Goal: Task Accomplishment & Management: Complete application form

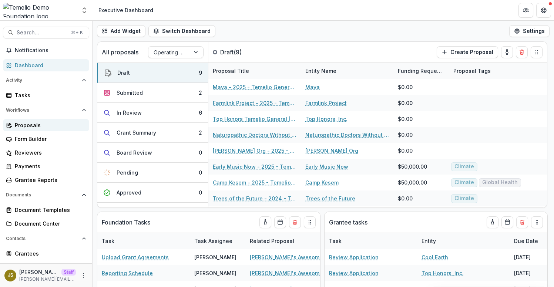
click at [54, 125] on div "Proposals" at bounding box center [49, 125] width 68 height 8
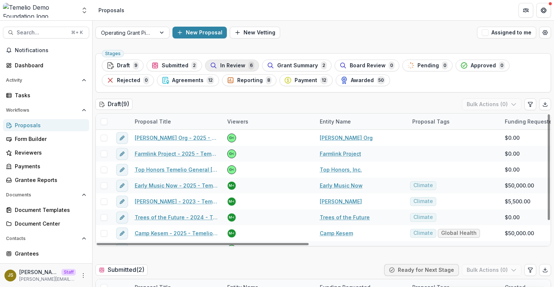
click at [239, 67] on span "In Review" at bounding box center [232, 66] width 25 height 6
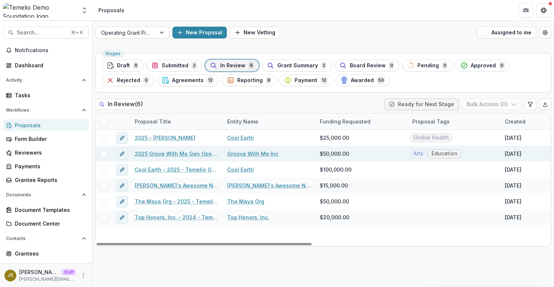
click at [169, 155] on link "2025 Grove With Me Gen Ops Request" at bounding box center [177, 154] width 84 height 8
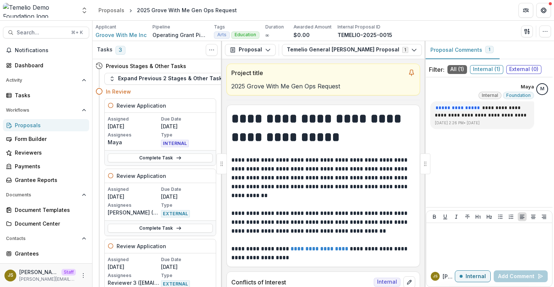
click at [52, 124] on div "Proposals" at bounding box center [49, 125] width 68 height 8
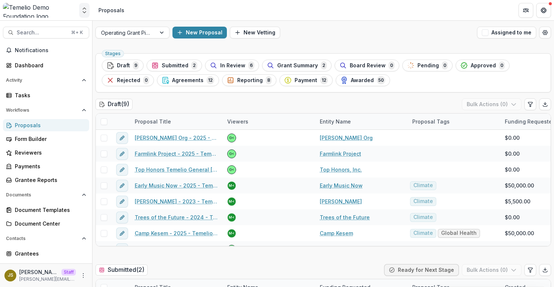
click at [84, 11] on icon "Open entity switcher" at bounding box center [84, 10] width 7 height 7
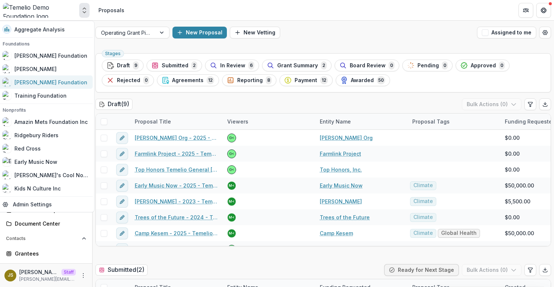
click at [47, 86] on div "[PERSON_NAME] Foundation" at bounding box center [50, 82] width 73 height 8
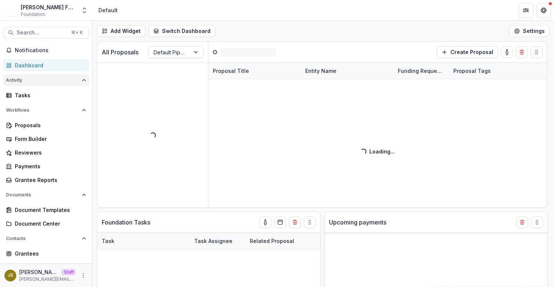
select select "**********"
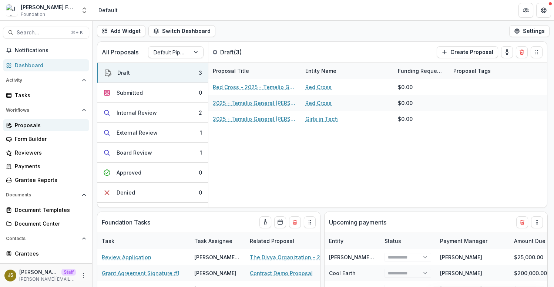
click at [43, 128] on div "Proposals" at bounding box center [49, 125] width 68 height 8
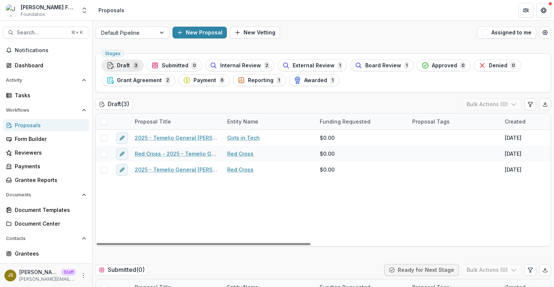
click at [126, 67] on span "Draft" at bounding box center [123, 66] width 13 height 6
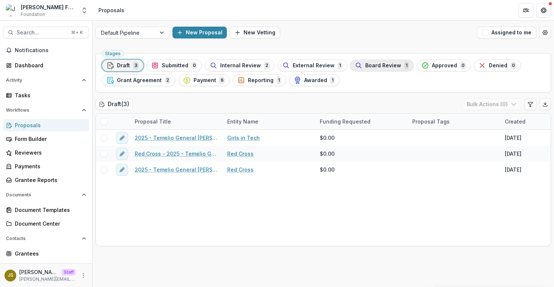
click at [365, 67] on span "Board Review" at bounding box center [383, 66] width 36 height 6
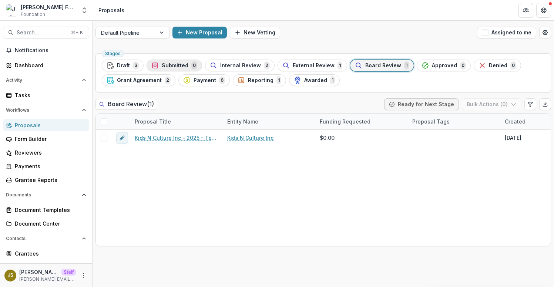
click at [163, 68] on span "Submitted" at bounding box center [175, 66] width 27 height 6
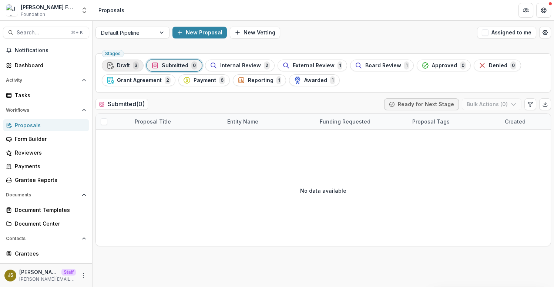
click at [124, 67] on span "Draft" at bounding box center [123, 66] width 13 height 6
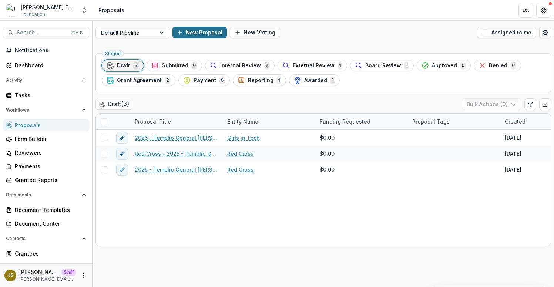
click at [215, 35] on button "New Proposal" at bounding box center [200, 33] width 54 height 12
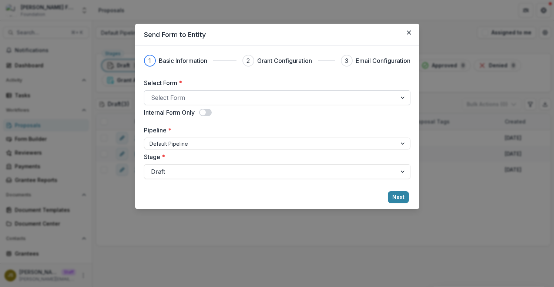
click at [206, 97] on div at bounding box center [270, 98] width 239 height 10
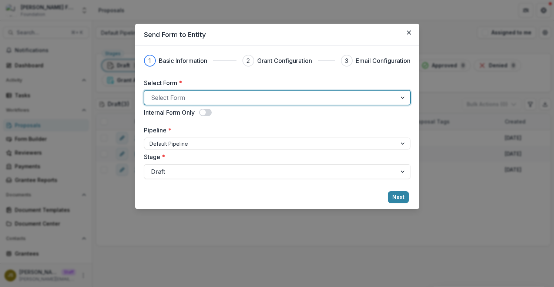
click at [206, 97] on div at bounding box center [270, 98] width 239 height 10
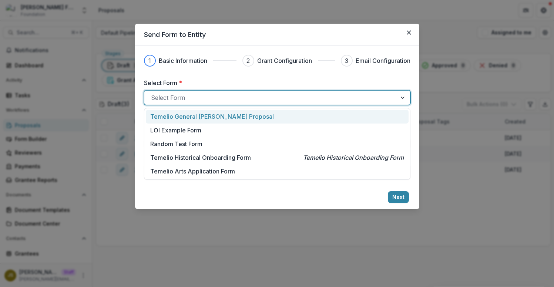
click at [206, 97] on div at bounding box center [270, 98] width 239 height 10
click at [201, 120] on p "Temelio General [PERSON_NAME] Proposal" at bounding box center [212, 116] width 124 height 9
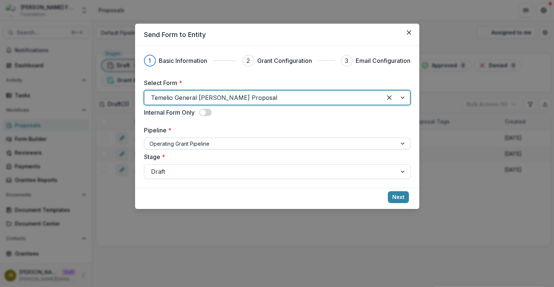
click at [198, 143] on div at bounding box center [271, 143] width 242 height 9
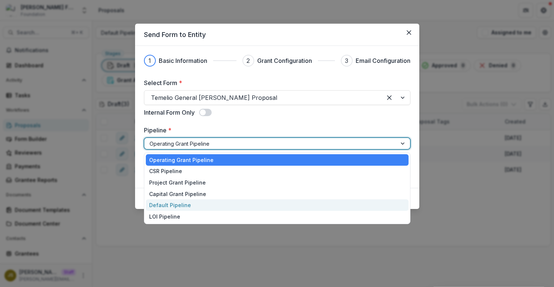
click at [184, 202] on div "Default Pipeline" at bounding box center [277, 205] width 263 height 11
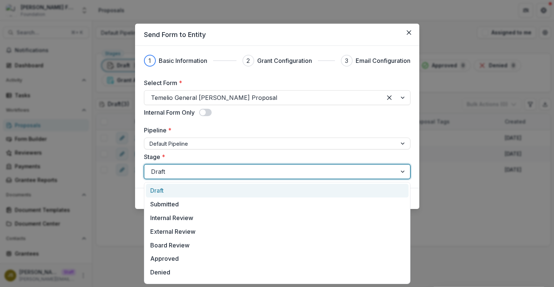
click at [174, 170] on div at bounding box center [270, 172] width 239 height 10
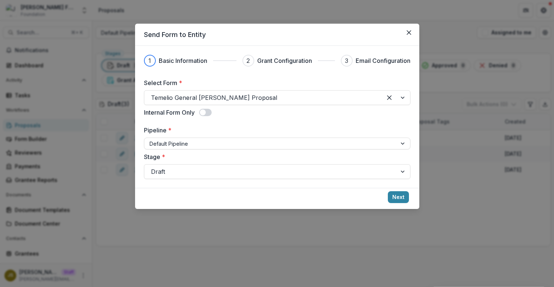
click at [401, 204] on footer "Next" at bounding box center [277, 198] width 284 height 21
click at [399, 197] on button "Next" at bounding box center [398, 197] width 21 height 12
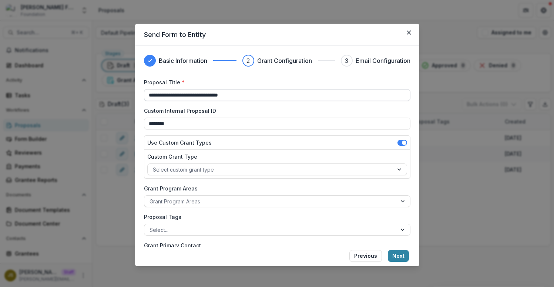
click at [149, 96] on input "**********" at bounding box center [277, 95] width 267 height 12
drag, startPoint x: 259, startPoint y: 97, endPoint x: 124, endPoint y: 92, distance: 135.2
click at [124, 92] on div "**********" at bounding box center [277, 143] width 554 height 287
click at [148, 93] on input "**********" at bounding box center [277, 95] width 267 height 12
click at [165, 96] on input "**********" at bounding box center [277, 95] width 267 height 12
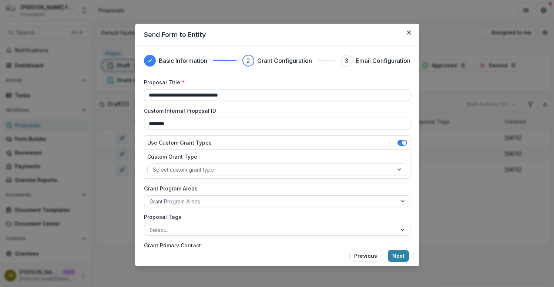
click at [161, 97] on input "**********" at bounding box center [277, 95] width 267 height 12
click at [148, 95] on input "**********" at bounding box center [277, 95] width 267 height 12
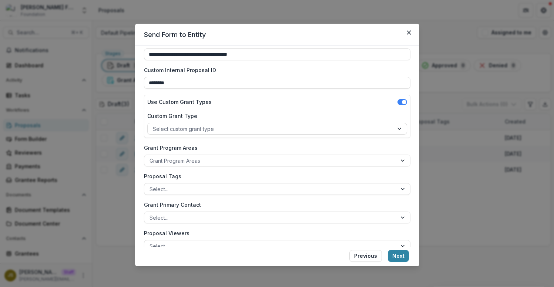
scroll to position [42, 0]
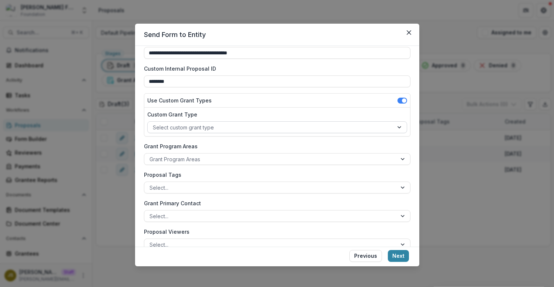
type input "**********"
click at [191, 130] on div at bounding box center [270, 127] width 235 height 9
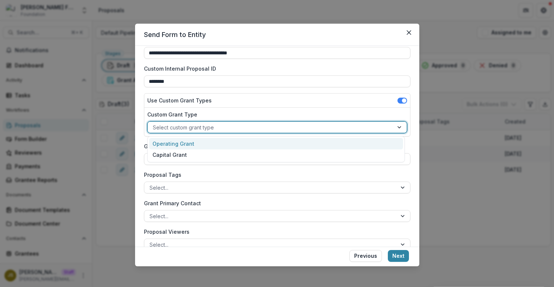
click at [191, 130] on div at bounding box center [270, 127] width 235 height 9
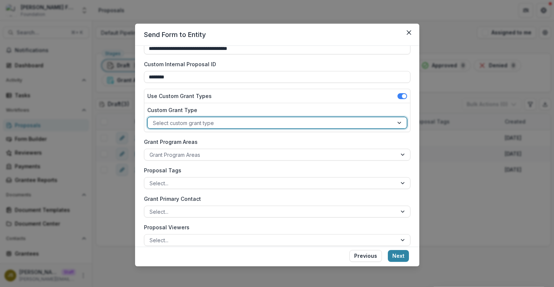
scroll to position [83, 0]
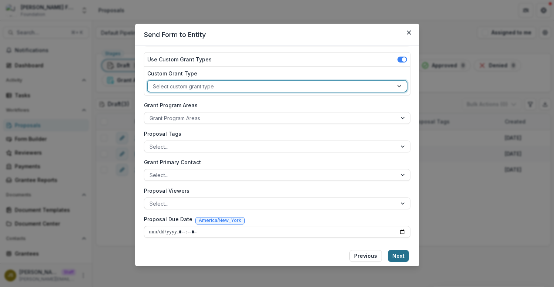
click at [397, 257] on button "Next" at bounding box center [398, 256] width 21 height 12
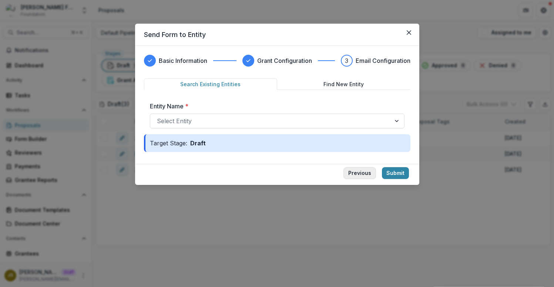
click at [358, 173] on button "Previous" at bounding box center [360, 173] width 33 height 12
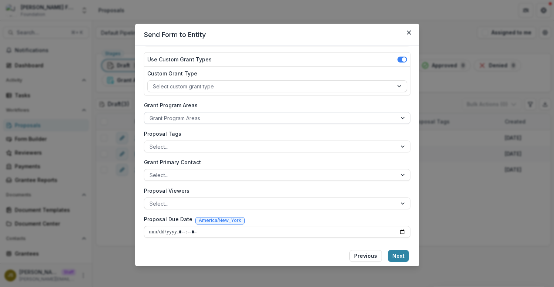
click at [248, 119] on div at bounding box center [271, 118] width 242 height 9
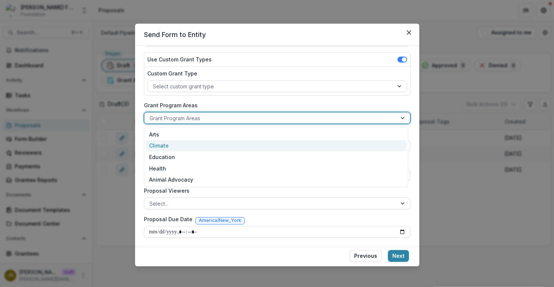
click at [238, 150] on div "Climate" at bounding box center [276, 145] width 261 height 11
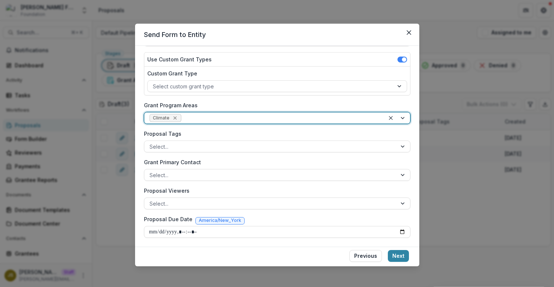
click at [175, 118] on icon "Remove Climate" at bounding box center [175, 118] width 6 height 6
click at [191, 88] on div at bounding box center [270, 86] width 235 height 9
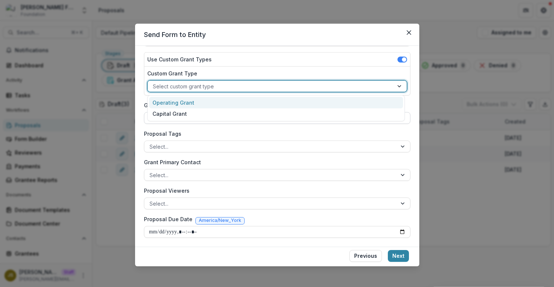
click at [189, 100] on div "Operating Grant" at bounding box center [276, 102] width 254 height 11
click at [212, 88] on div at bounding box center [265, 86] width 224 height 9
click at [204, 103] on div "Operating Grant" at bounding box center [276, 102] width 254 height 11
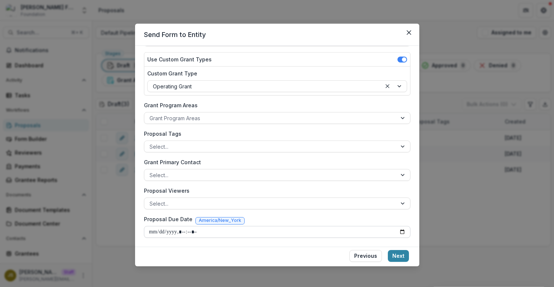
click at [166, 232] on input "Proposal Due Date" at bounding box center [277, 232] width 267 height 12
click at [154, 233] on input "Proposal Due Date" at bounding box center [277, 232] width 267 height 12
click at [401, 232] on input "Proposal Due Date" at bounding box center [277, 232] width 267 height 12
type input "**********"
click at [317, 228] on input "Proposal Due Date" at bounding box center [277, 232] width 267 height 12
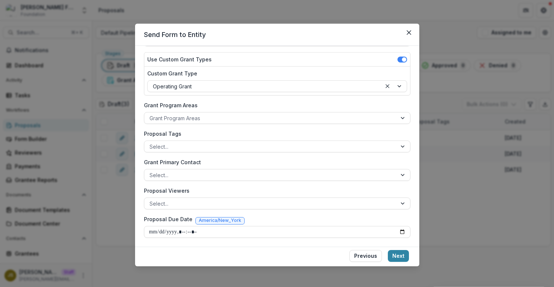
click at [341, 215] on div "Proposal Due Date America/New_York" at bounding box center [277, 220] width 267 height 11
click at [402, 258] on button "Next" at bounding box center [398, 256] width 21 height 12
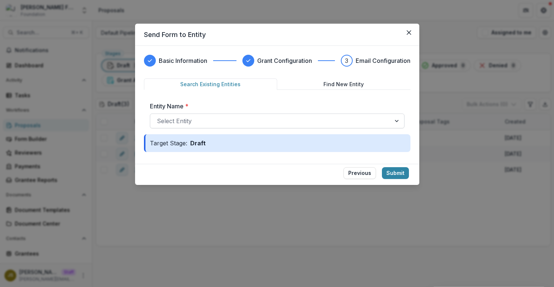
click at [353, 123] on div at bounding box center [270, 121] width 227 height 10
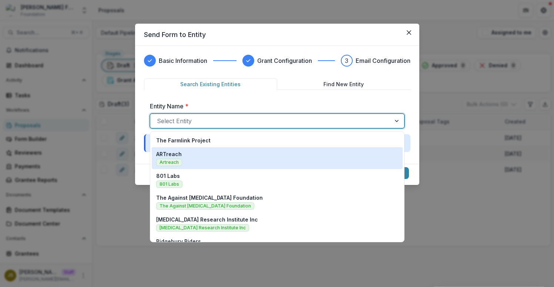
scroll to position [282, 0]
click at [302, 159] on div "ARTreach Artreach" at bounding box center [277, 157] width 242 height 16
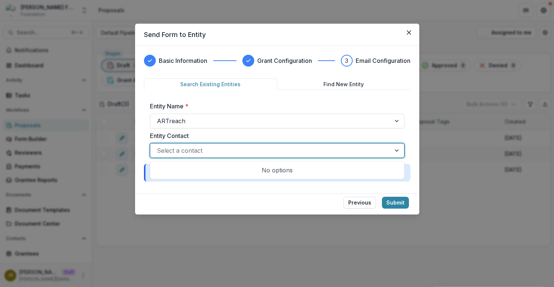
click at [302, 151] on div at bounding box center [270, 150] width 227 height 10
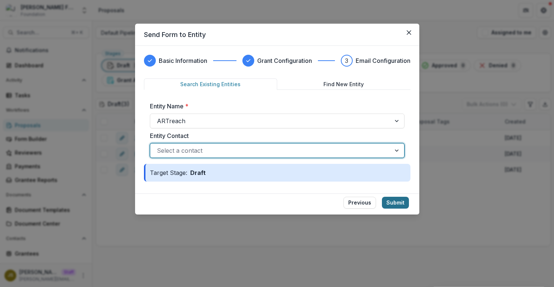
click at [401, 204] on button "Submit" at bounding box center [395, 203] width 27 height 12
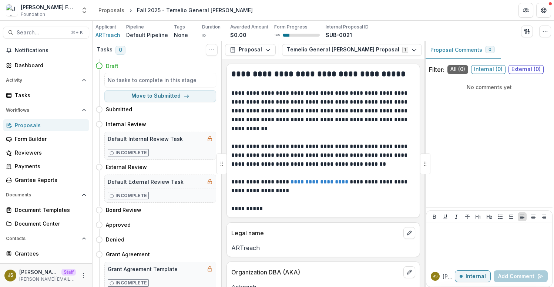
click at [44, 127] on div "Proposals" at bounding box center [49, 125] width 68 height 8
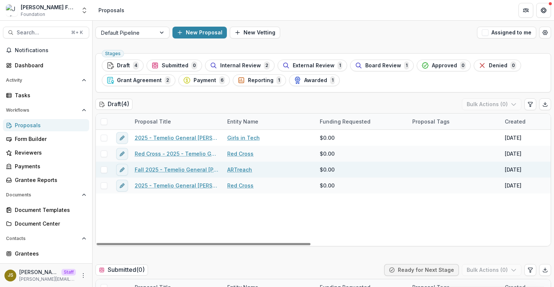
click at [162, 170] on link "Fall 2025 - Temelio General [PERSON_NAME]" at bounding box center [177, 170] width 84 height 8
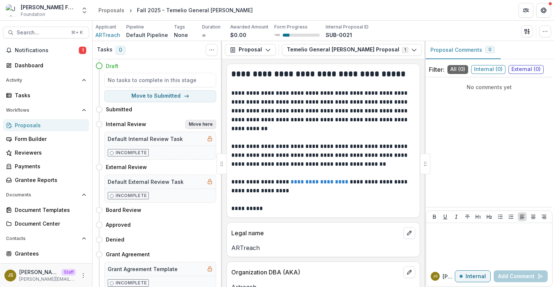
click at [202, 123] on button "Move here" at bounding box center [200, 124] width 31 height 9
select select "**********"
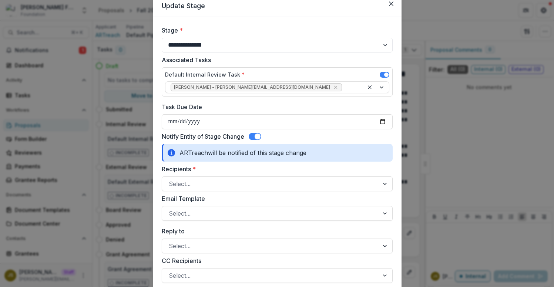
scroll to position [40, 0]
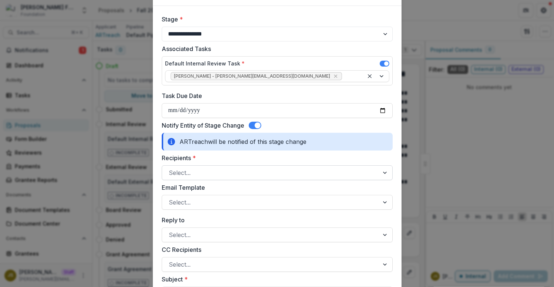
click at [207, 174] on div at bounding box center [271, 173] width 204 height 10
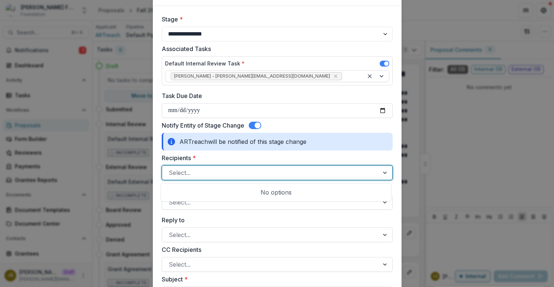
click at [207, 174] on div at bounding box center [271, 173] width 204 height 10
click at [221, 169] on div at bounding box center [271, 173] width 204 height 10
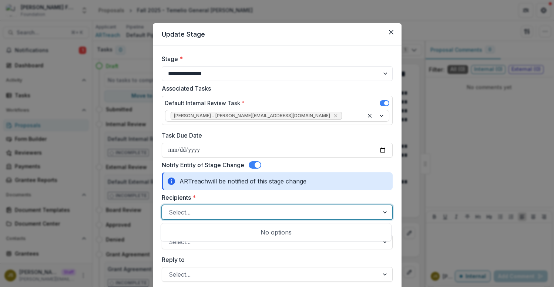
scroll to position [0, 0]
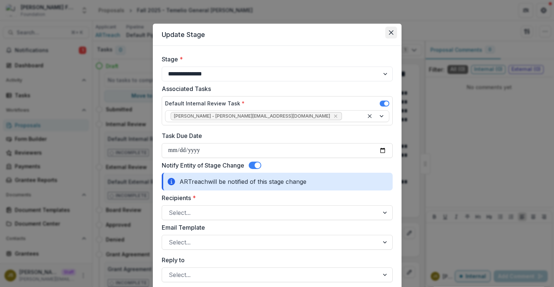
click at [392, 31] on icon "Close" at bounding box center [391, 32] width 4 height 4
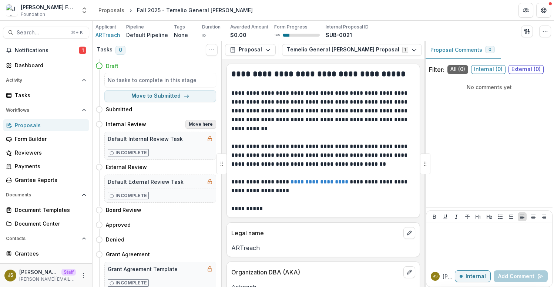
click at [201, 124] on button "Move here" at bounding box center [200, 124] width 31 height 9
select select "**********"
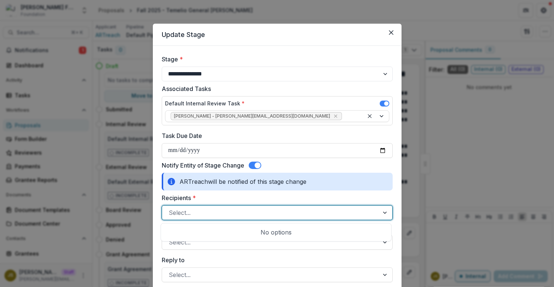
click at [201, 210] on div at bounding box center [271, 213] width 204 height 10
click at [389, 36] on button "Close" at bounding box center [391, 33] width 12 height 12
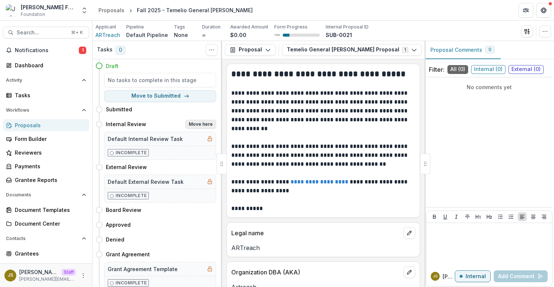
click at [197, 123] on button "Move here" at bounding box center [200, 124] width 31 height 9
select select "**********"
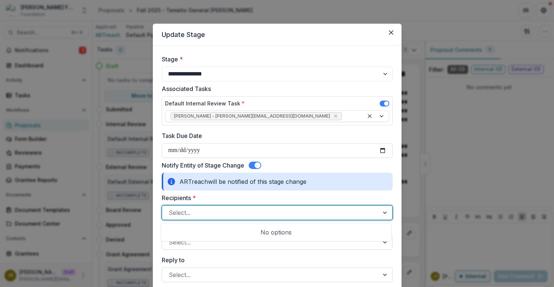
click at [201, 214] on div at bounding box center [271, 213] width 204 height 10
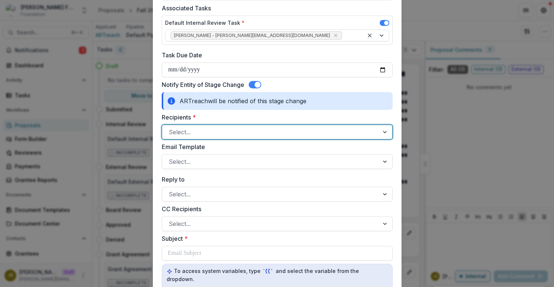
scroll to position [74, 0]
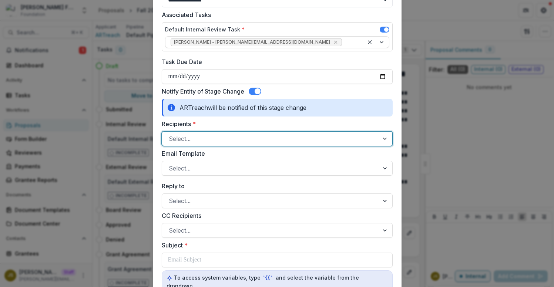
click at [254, 90] on span at bounding box center [255, 91] width 13 height 7
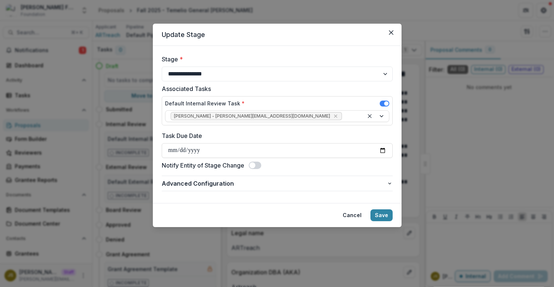
scroll to position [0, 0]
click at [383, 216] on button "Save" at bounding box center [382, 216] width 22 height 12
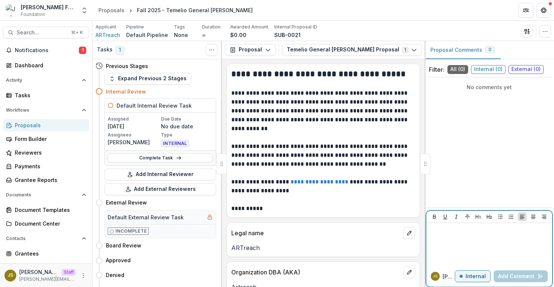
click at [472, 230] on p at bounding box center [489, 230] width 120 height 8
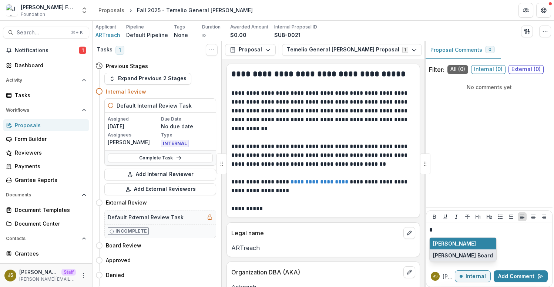
click at [452, 258] on button "[PERSON_NAME] Board" at bounding box center [463, 256] width 67 height 12
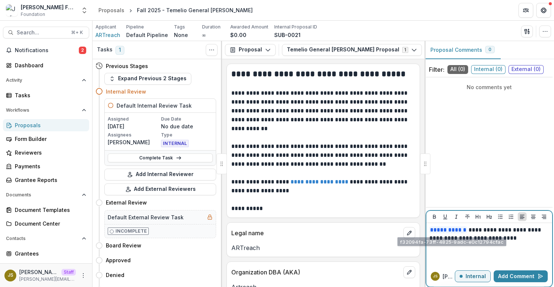
click at [459, 235] on p "**********" at bounding box center [489, 234] width 120 height 16
click at [503, 253] on div "**********" at bounding box center [489, 244] width 120 height 37
click at [528, 277] on button "Add Comment" at bounding box center [521, 277] width 54 height 12
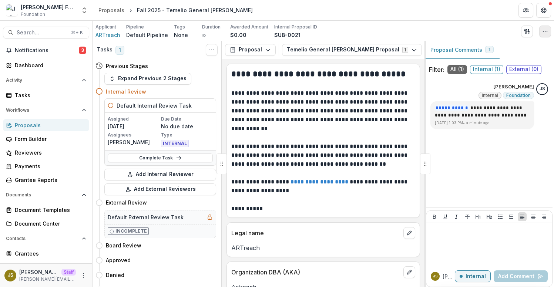
click at [545, 33] on icon "button" at bounding box center [545, 32] width 6 height 6
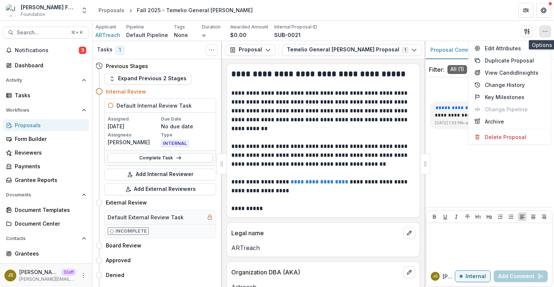
click at [543, 33] on icon "button" at bounding box center [545, 32] width 6 height 6
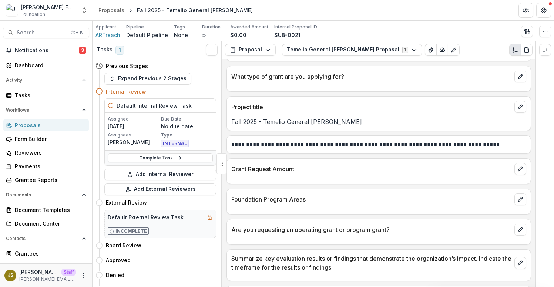
scroll to position [428, 0]
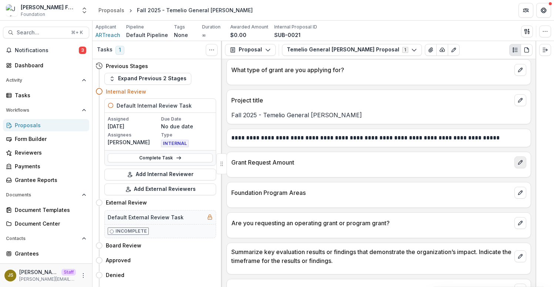
click at [518, 163] on icon "edit" at bounding box center [520, 162] width 4 height 4
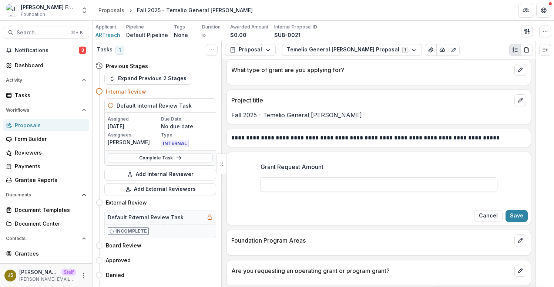
click at [400, 187] on input "Grant Request Amount" at bounding box center [379, 184] width 237 height 15
type input "*******"
click at [508, 215] on button "Save" at bounding box center [517, 216] width 22 height 12
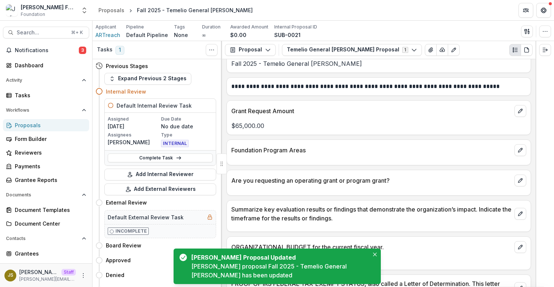
scroll to position [481, 0]
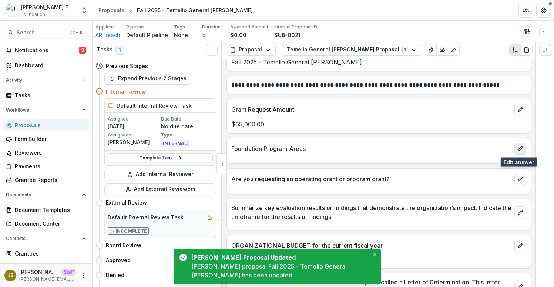
click at [518, 146] on icon "edit" at bounding box center [521, 149] width 6 height 6
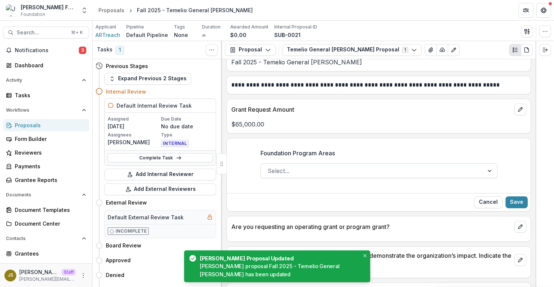
click at [439, 173] on div at bounding box center [373, 171] width 210 height 10
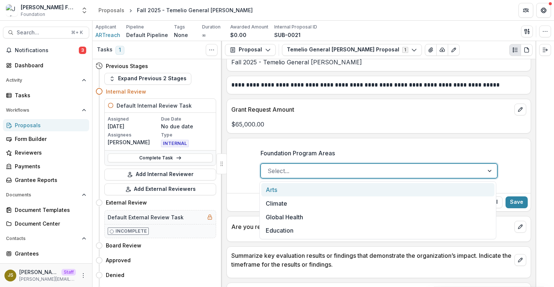
click at [395, 195] on div "Arts" at bounding box center [377, 190] width 233 height 14
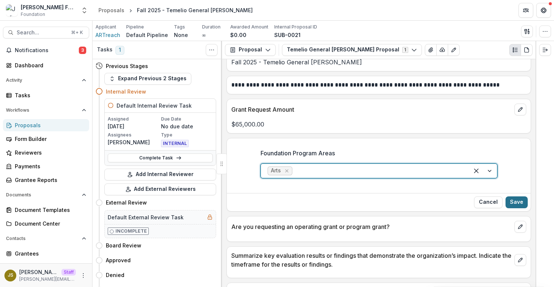
click at [519, 200] on button "Save" at bounding box center [517, 203] width 22 height 12
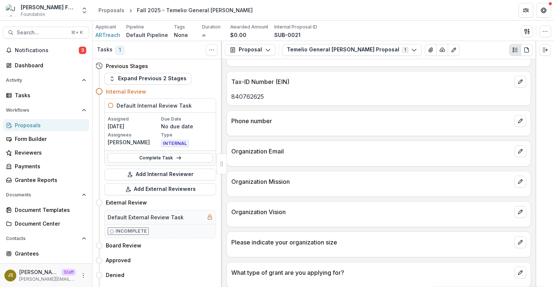
scroll to position [229, 0]
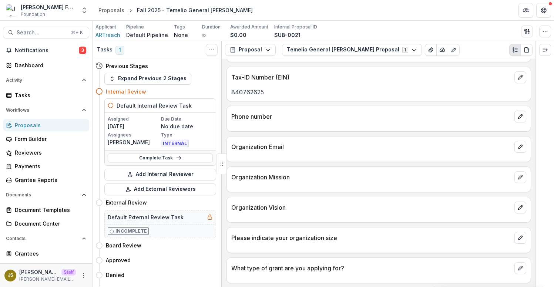
click at [75, 126] on div "Proposals" at bounding box center [49, 125] width 68 height 8
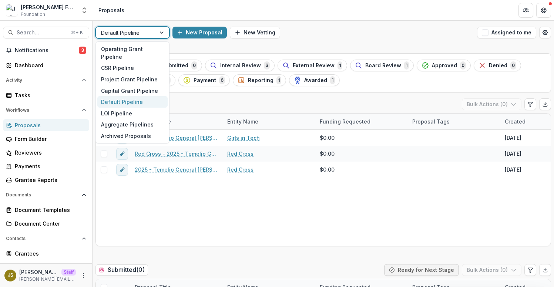
click at [137, 34] on div at bounding box center [126, 32] width 50 height 9
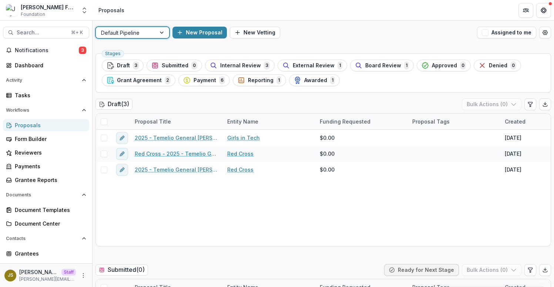
click at [137, 34] on div at bounding box center [126, 32] width 50 height 9
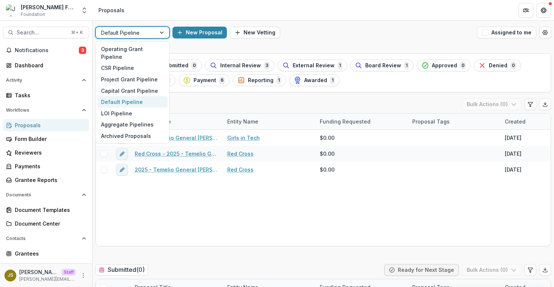
click at [137, 34] on div at bounding box center [126, 32] width 50 height 9
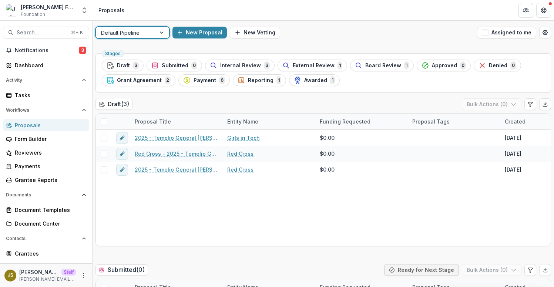
click at [137, 34] on div at bounding box center [126, 32] width 50 height 9
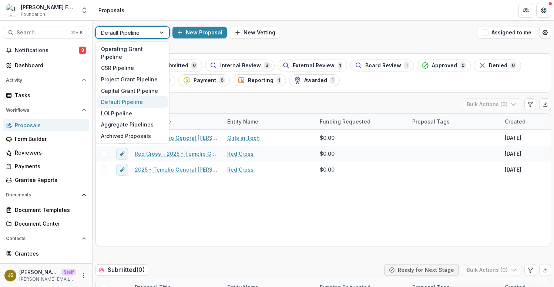
click at [137, 34] on div at bounding box center [126, 32] width 50 height 9
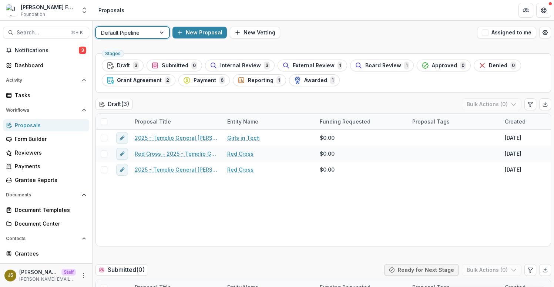
click at [137, 34] on div at bounding box center [126, 32] width 50 height 9
click at [46, 140] on div "Form Builder" at bounding box center [49, 139] width 68 height 8
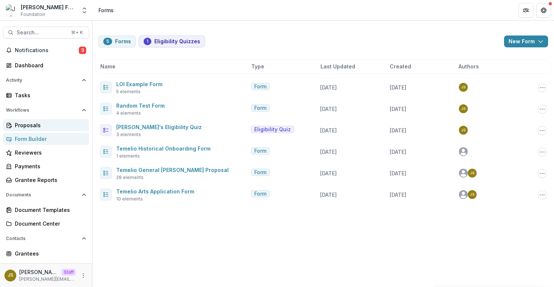
click at [39, 128] on div "Proposals" at bounding box center [49, 125] width 68 height 8
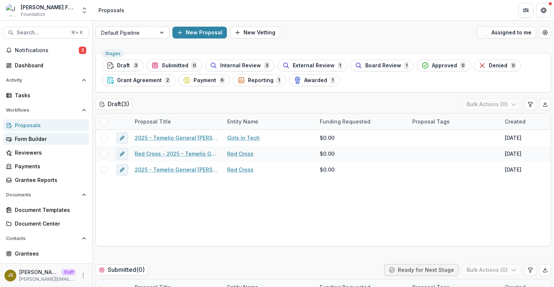
click at [39, 140] on div "Form Builder" at bounding box center [49, 139] width 68 height 8
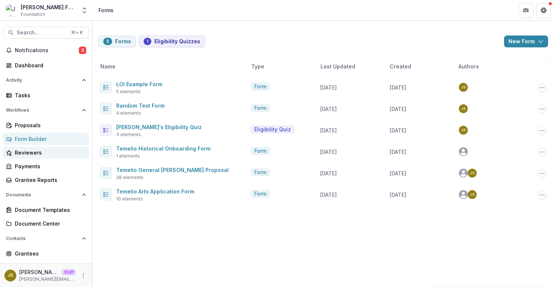
click at [42, 153] on div "Reviewers" at bounding box center [49, 153] width 68 height 8
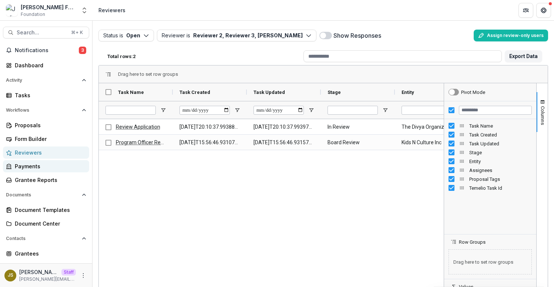
click at [42, 171] on link "Payments" at bounding box center [46, 166] width 86 height 12
select select "**********"
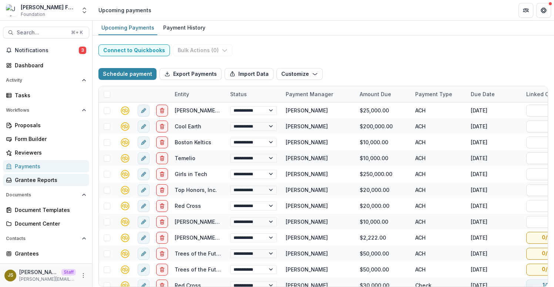
click at [41, 181] on div "Grantee Reports" at bounding box center [49, 180] width 68 height 8
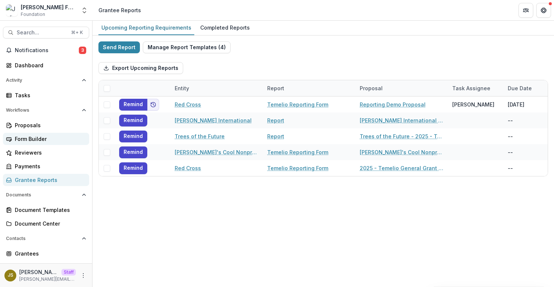
click at [41, 142] on div "Form Builder" at bounding box center [49, 139] width 68 height 8
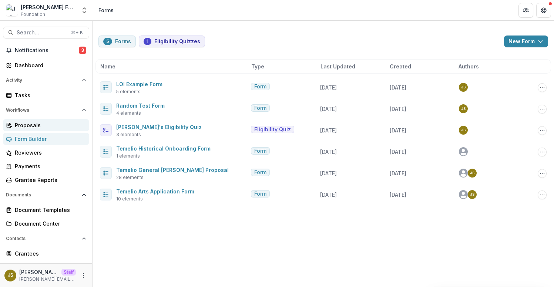
click at [39, 126] on div "Proposals" at bounding box center [49, 125] width 68 height 8
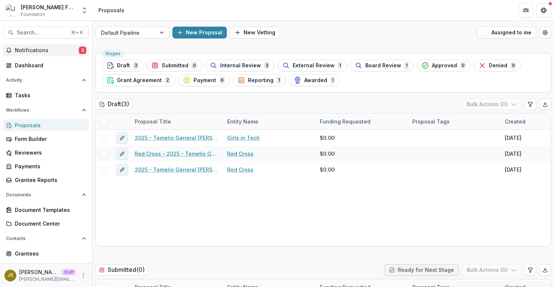
click at [67, 53] on span "Notifications" at bounding box center [47, 50] width 64 height 6
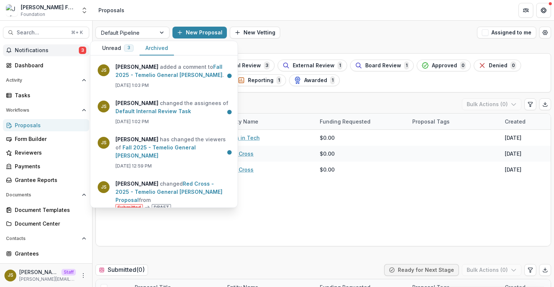
click at [163, 48] on button "Archived" at bounding box center [157, 48] width 34 height 14
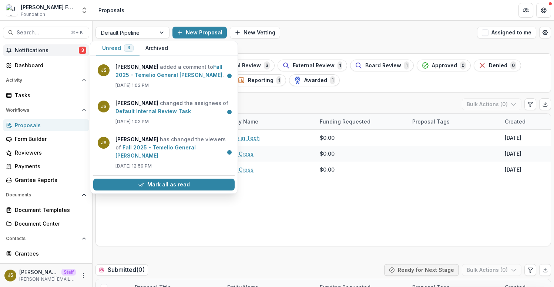
click at [118, 48] on button "Unread 3" at bounding box center [117, 48] width 43 height 14
click at [155, 179] on button "Mark all as read" at bounding box center [163, 185] width 141 height 12
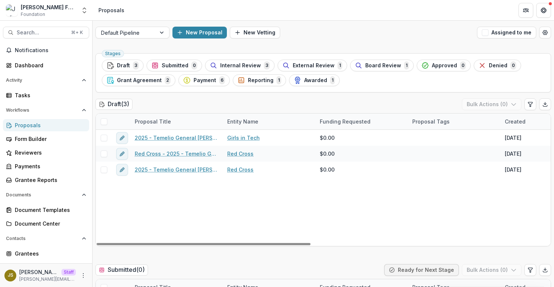
click at [155, 23] on div "Default Pipeline New Proposal New Vetting Assigned to me" at bounding box center [324, 33] width 462 height 24
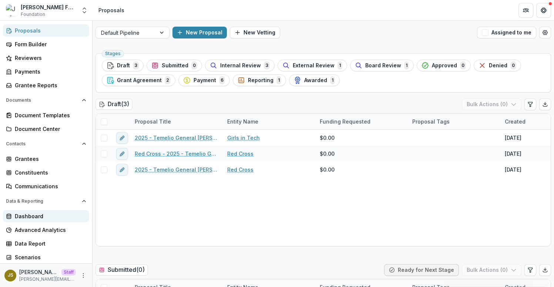
click at [41, 216] on div "Dashboard" at bounding box center [49, 216] width 68 height 8
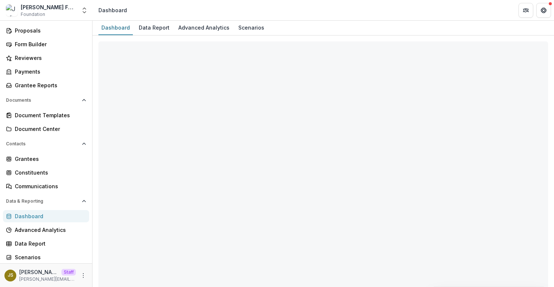
select select "**********"
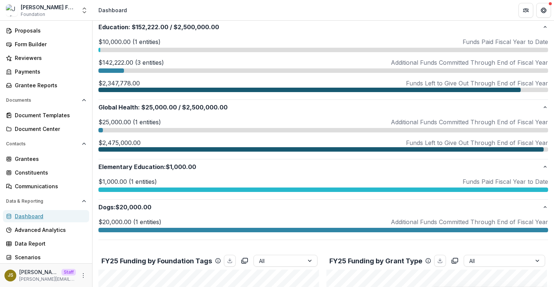
scroll to position [207, 0]
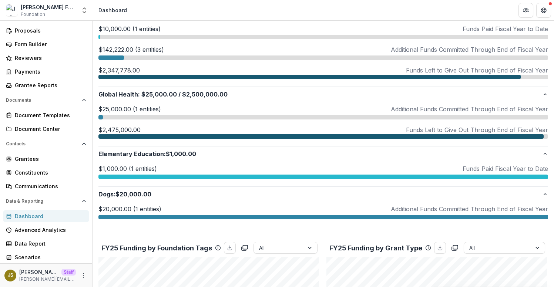
click at [167, 175] on div at bounding box center [323, 177] width 450 height 4
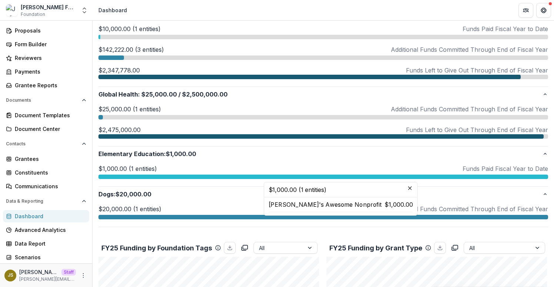
click at [168, 175] on div at bounding box center [323, 177] width 450 height 4
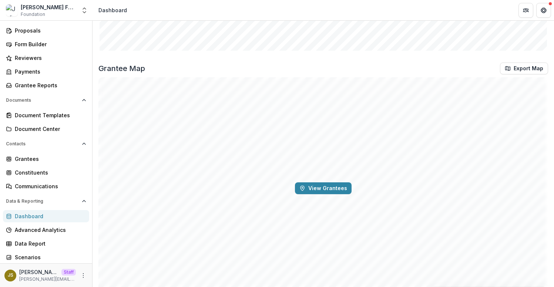
scroll to position [920, 0]
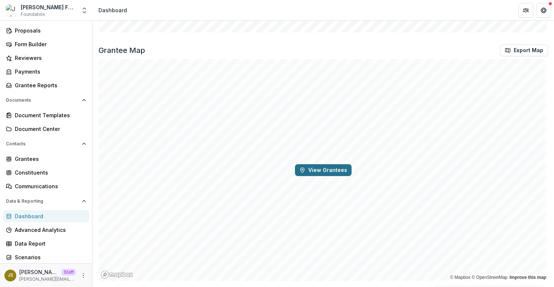
click at [318, 171] on button "View Grantees" at bounding box center [323, 170] width 57 height 12
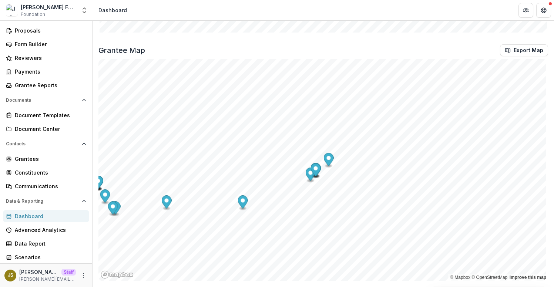
click at [251, 48] on div "Grantee Map Export Map" at bounding box center [323, 50] width 450 height 12
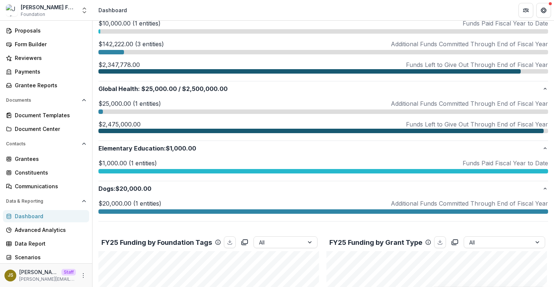
scroll to position [0, 0]
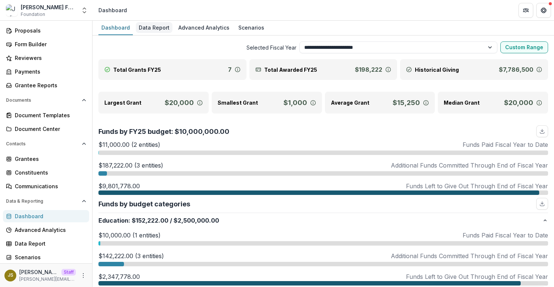
click at [150, 30] on div "Data Report" at bounding box center [154, 27] width 37 height 11
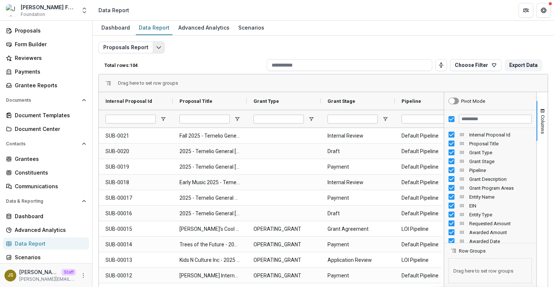
click at [158, 50] on button "Edit selected report" at bounding box center [159, 47] width 12 height 12
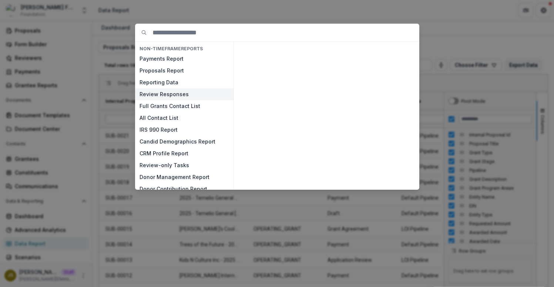
click at [173, 94] on button "Review Responses" at bounding box center [184, 94] width 98 height 12
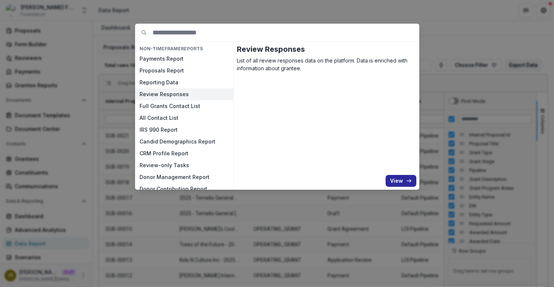
click at [398, 183] on button "View" at bounding box center [401, 181] width 31 height 12
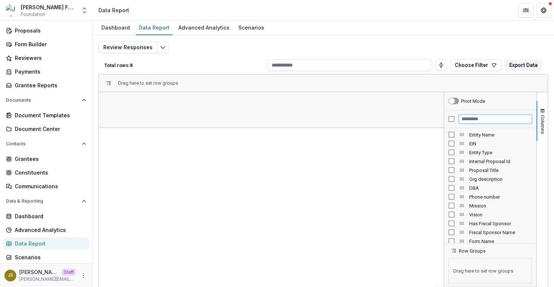
click at [478, 117] on input "Filter Columns Input" at bounding box center [495, 119] width 73 height 9
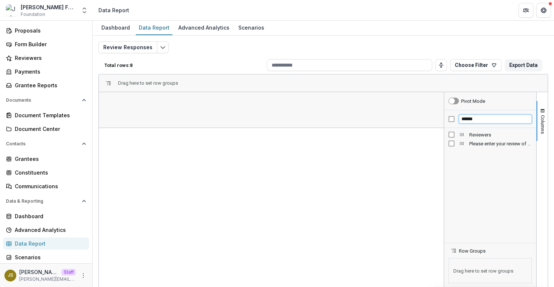
type input "******"
click at [490, 146] on span "Please enter your review of this proposal in the text box below (TEXT)" at bounding box center [500, 144] width 63 height 6
click at [539, 114] on button "Columns" at bounding box center [542, 121] width 11 height 40
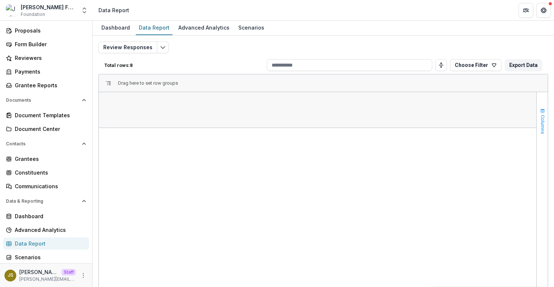
click at [539, 114] on button "Columns" at bounding box center [542, 121] width 11 height 40
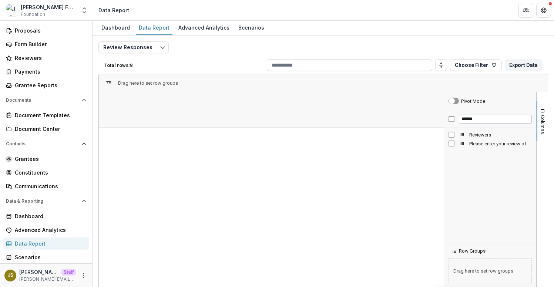
click at [492, 125] on div "******" at bounding box center [490, 119] width 92 height 18
click at [492, 120] on input "******" at bounding box center [495, 119] width 73 height 9
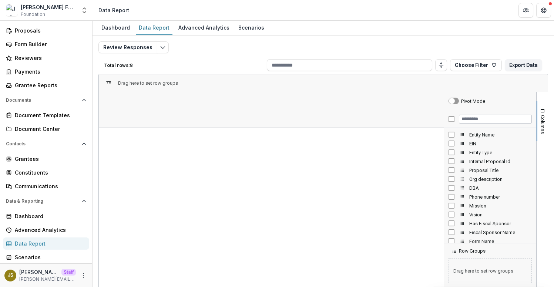
click at [230, 170] on div at bounding box center [271, 230] width 345 height 205
click at [161, 48] on polyline "Edit selected report" at bounding box center [163, 48] width 4 height 2
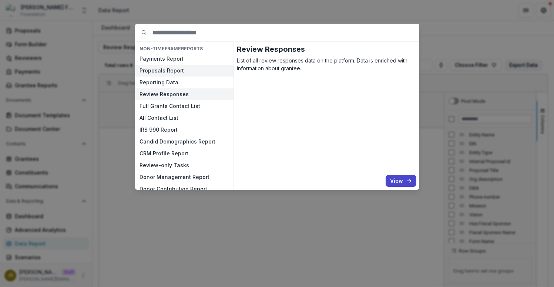
click at [165, 69] on button "Proposals Report" at bounding box center [184, 71] width 98 height 12
click at [391, 180] on button "View" at bounding box center [401, 181] width 31 height 12
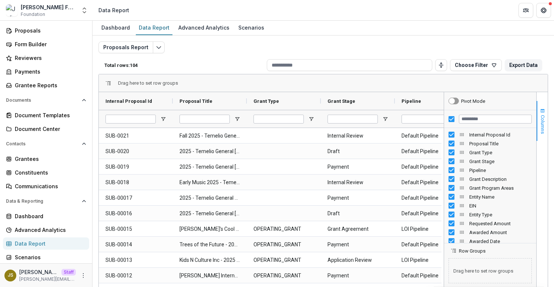
click at [540, 120] on span "Columns" at bounding box center [543, 124] width 6 height 19
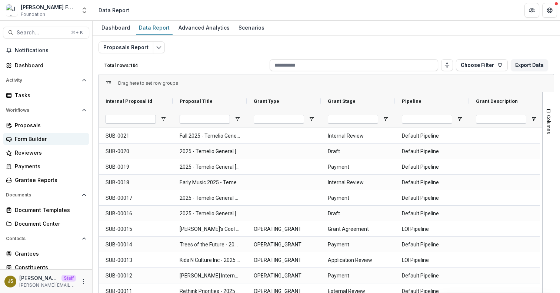
click at [36, 139] on div "Form Builder" at bounding box center [49, 139] width 68 height 8
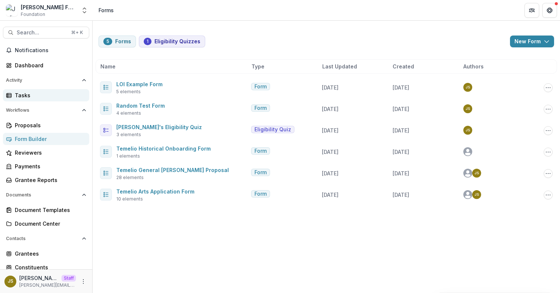
click at [36, 99] on link "Tasks" at bounding box center [46, 95] width 86 height 12
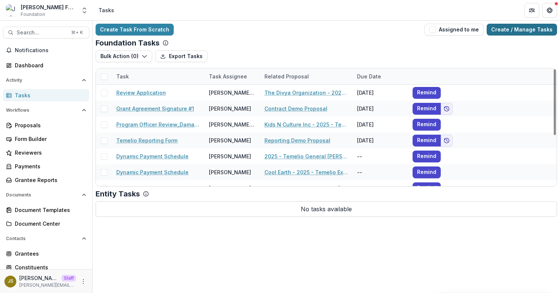
click at [503, 30] on link "Create / Manage Tasks" at bounding box center [521, 30] width 70 height 12
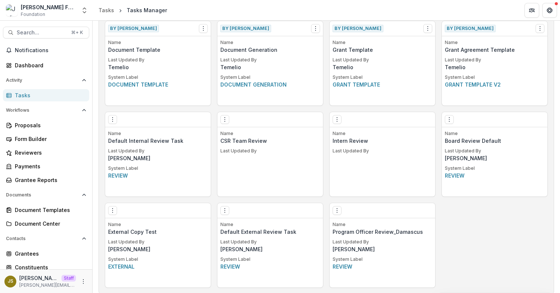
scroll to position [602, 0]
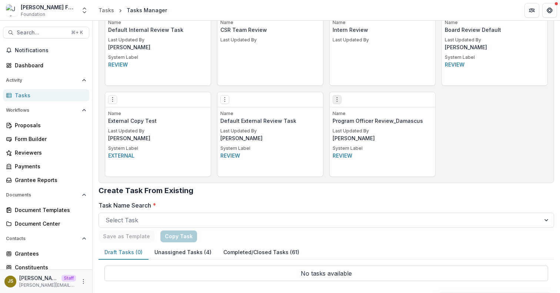
click at [339, 100] on button "Options" at bounding box center [336, 99] width 9 height 9
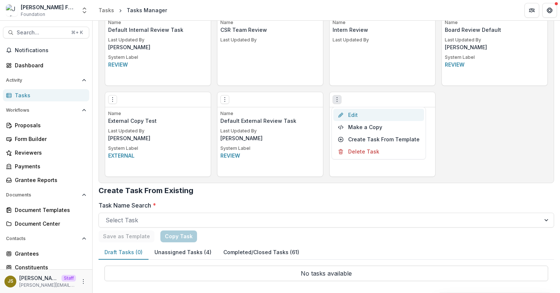
click at [355, 116] on link "Edit" at bounding box center [378, 115] width 91 height 12
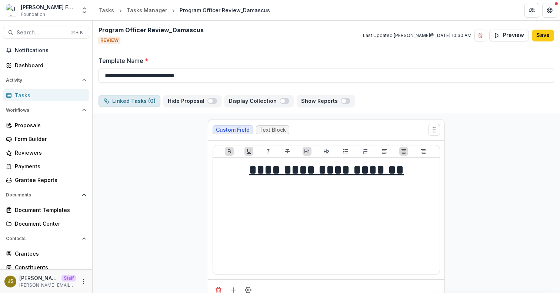
click at [137, 97] on button "Linked Tasks ( 0 )" at bounding box center [129, 101] width 62 height 12
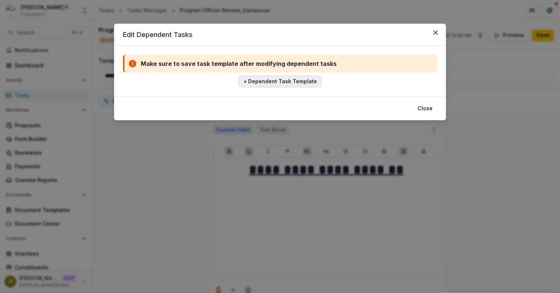
click at [284, 80] on button "+ Dependent Task Template" at bounding box center [279, 82] width 83 height 12
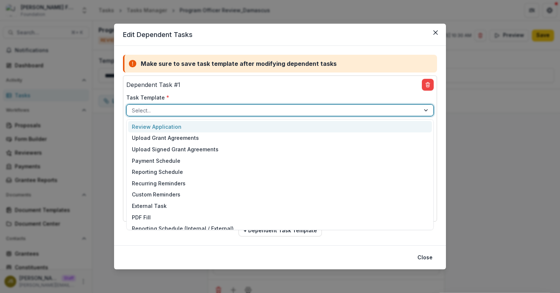
click at [248, 107] on div at bounding box center [273, 110] width 283 height 9
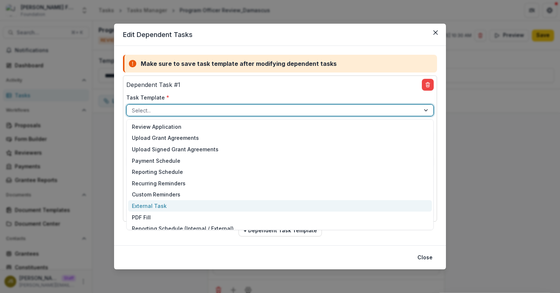
click at [209, 203] on div "External Task" at bounding box center [280, 205] width 304 height 11
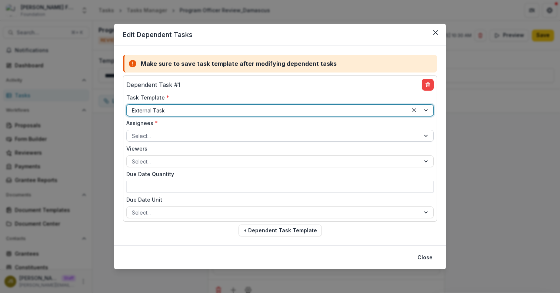
click at [195, 134] on div at bounding box center [273, 135] width 283 height 9
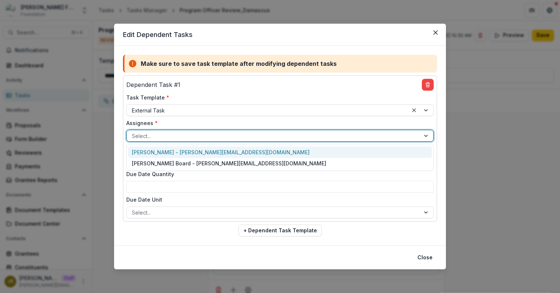
click at [195, 134] on div at bounding box center [273, 135] width 283 height 9
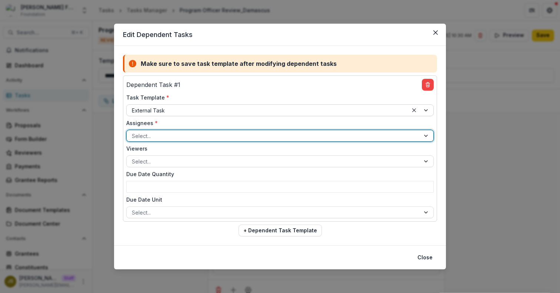
click at [198, 109] on div at bounding box center [267, 110] width 271 height 9
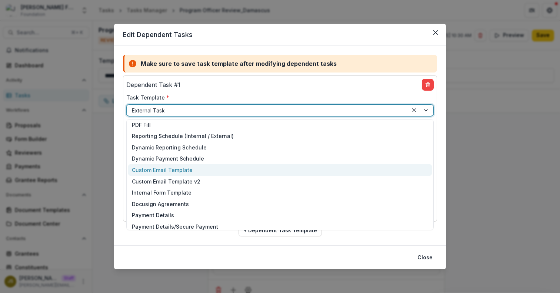
scroll to position [96, 0]
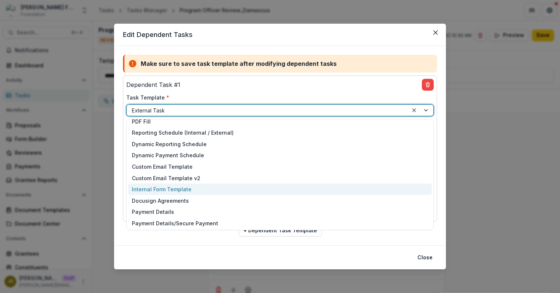
click at [187, 187] on div "Internal Form Template" at bounding box center [280, 189] width 304 height 11
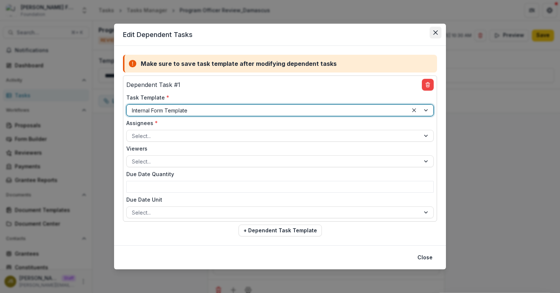
click at [433, 34] on button "Close" at bounding box center [435, 33] width 12 height 12
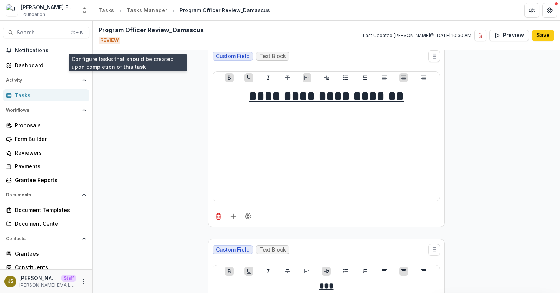
scroll to position [0, 0]
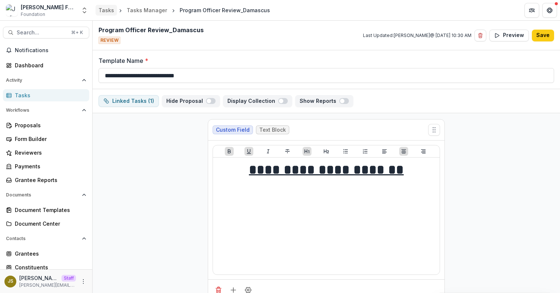
click at [104, 11] on div "Tasks" at bounding box center [106, 10] width 16 height 8
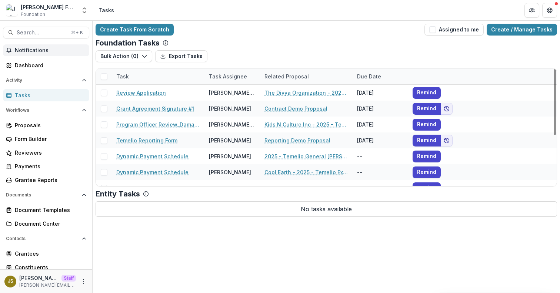
click at [38, 51] on span "Notifications" at bounding box center [50, 50] width 71 height 6
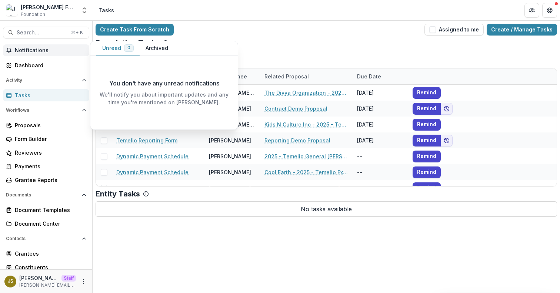
click at [38, 51] on span "Notifications" at bounding box center [50, 50] width 71 height 6
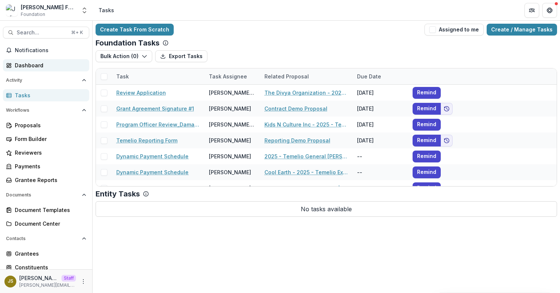
click at [37, 66] on div "Dashboard" at bounding box center [49, 65] width 68 height 8
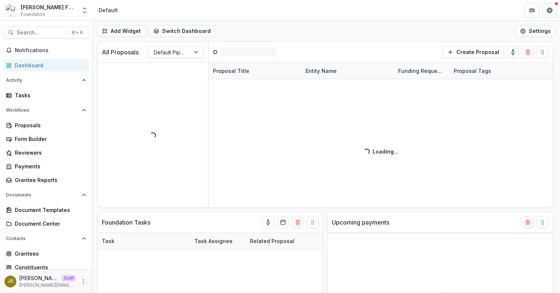
select select "**********"
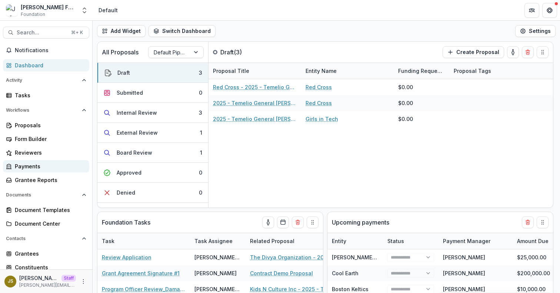
click at [37, 167] on div "Payments" at bounding box center [49, 167] width 68 height 8
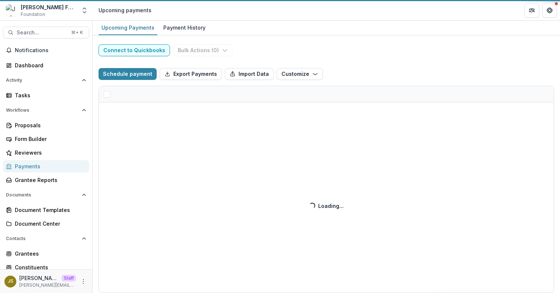
select select "**********"
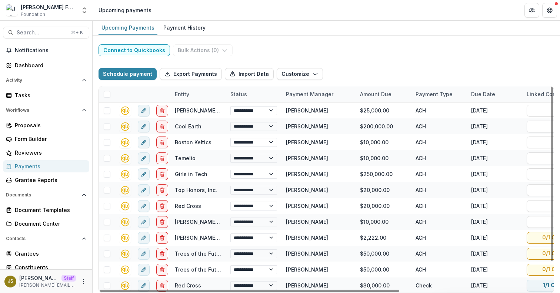
click at [261, 95] on div "Status" at bounding box center [254, 94] width 56 height 16
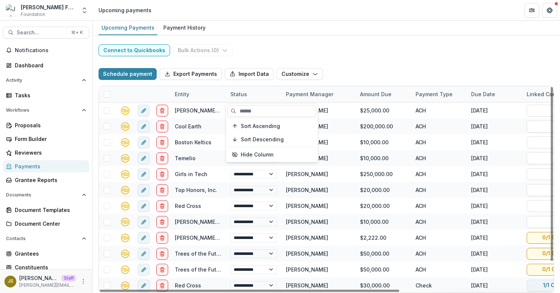
click at [261, 95] on div "Status" at bounding box center [254, 94] width 56 height 16
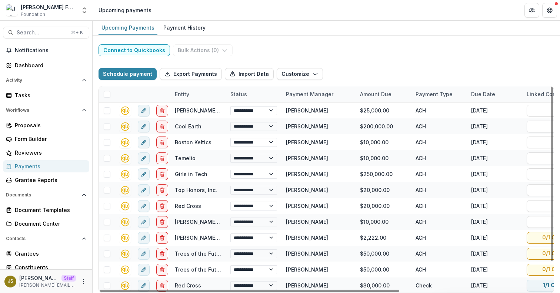
click at [301, 96] on div "Payment Manager" at bounding box center [309, 94] width 56 height 8
click at [312, 72] on icon "button" at bounding box center [315, 74] width 6 height 6
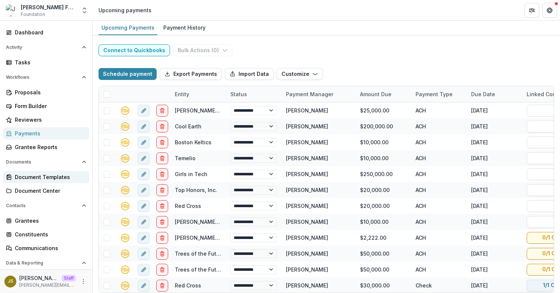
scroll to position [89, 0]
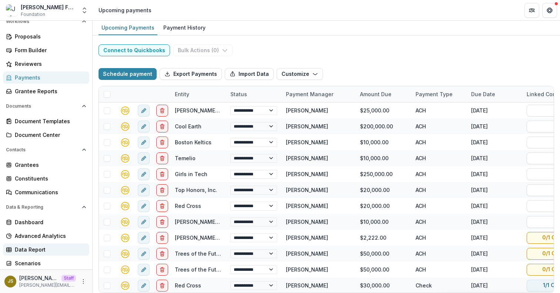
click at [43, 250] on div "Data Report" at bounding box center [49, 250] width 68 height 8
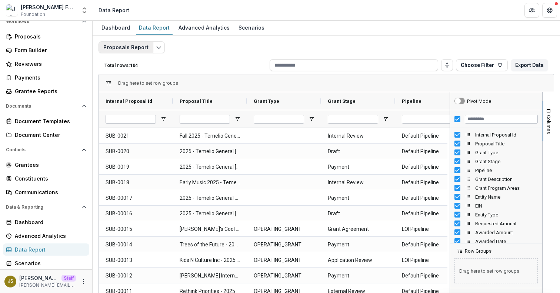
click at [138, 50] on button "Proposals Report" at bounding box center [125, 47] width 55 height 12
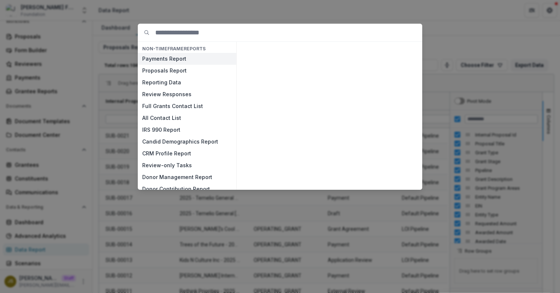
click at [160, 59] on button "Payments Report" at bounding box center [187, 59] width 98 height 12
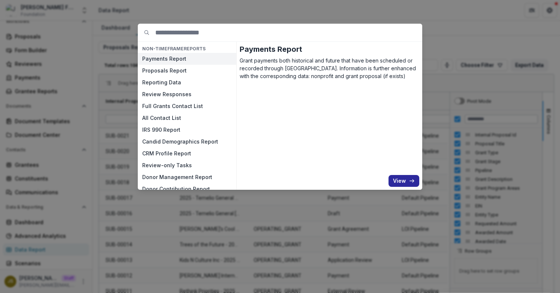
click at [401, 180] on button "View" at bounding box center [403, 181] width 31 height 12
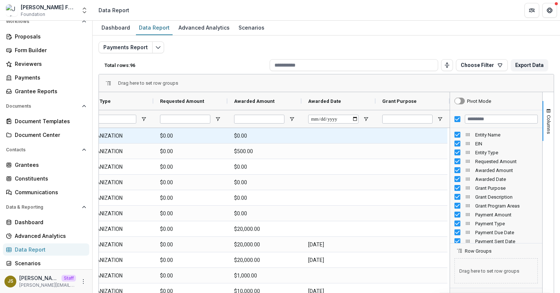
scroll to position [0, 188]
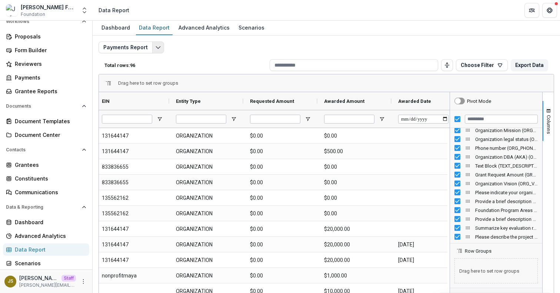
click at [155, 49] on icon "Edit selected report" at bounding box center [158, 47] width 6 height 6
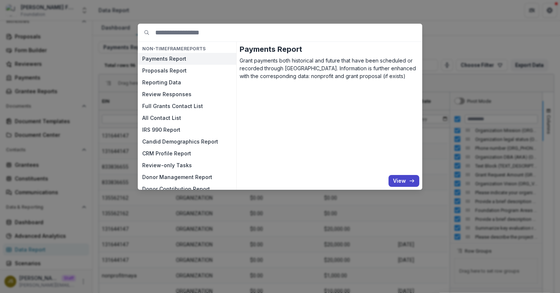
click at [451, 39] on div "NON-TIMEFRAME Reports Payments Report Proposals Report Reporting Data Review Re…" at bounding box center [280, 146] width 560 height 293
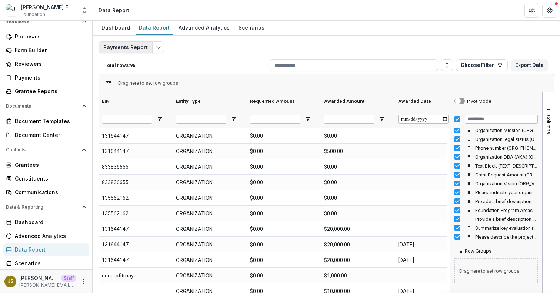
click at [145, 52] on button "Payments Report" at bounding box center [125, 47] width 54 height 12
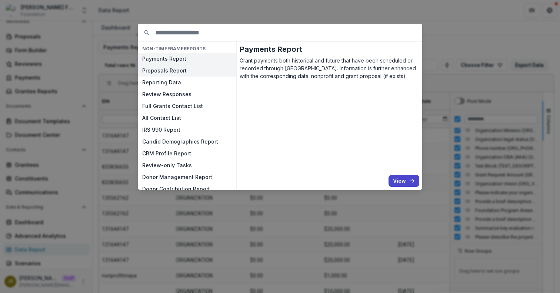
click at [160, 68] on button "Proposals Report" at bounding box center [187, 71] width 98 height 12
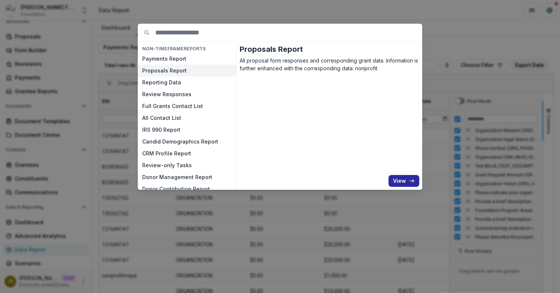
click at [405, 181] on button "View" at bounding box center [403, 181] width 31 height 12
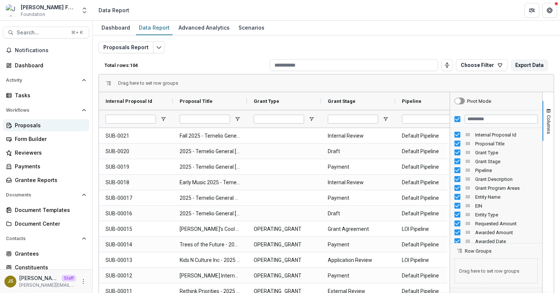
click at [37, 125] on div "Proposals" at bounding box center [49, 125] width 68 height 8
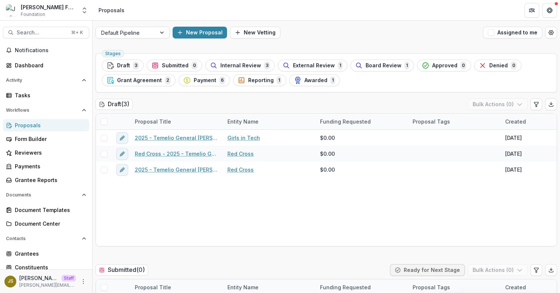
click at [28, 127] on div "Proposals" at bounding box center [49, 125] width 68 height 8
click at [227, 65] on span "Internal Review" at bounding box center [240, 66] width 41 height 6
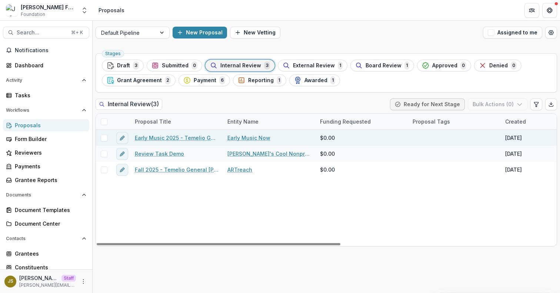
click at [171, 139] on link "Early Music 2025 - Temelio General [PERSON_NAME]" at bounding box center [177, 138] width 84 height 8
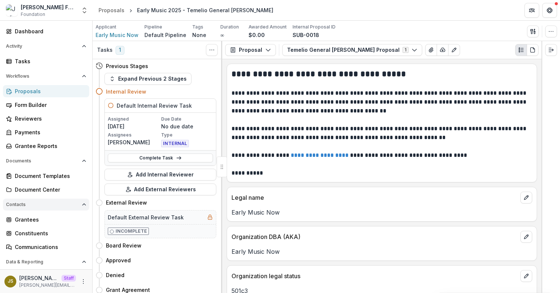
scroll to position [36, 0]
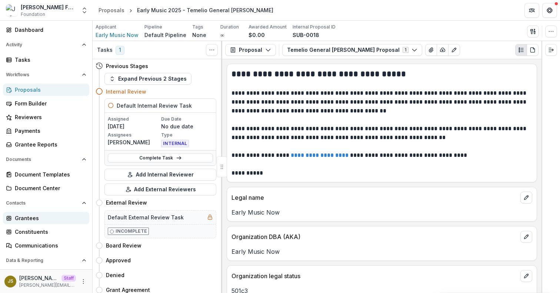
click at [50, 217] on div "Grantees" at bounding box center [49, 218] width 68 height 8
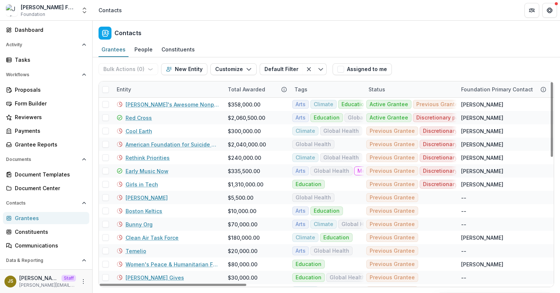
click at [148, 91] on div "Entity" at bounding box center [167, 89] width 111 height 16
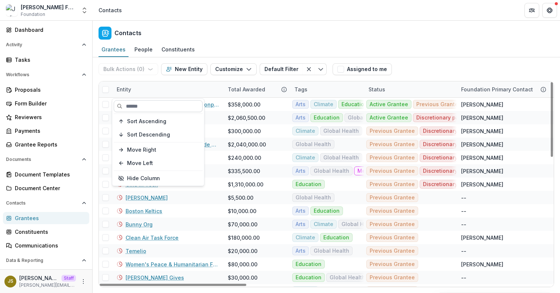
click at [148, 104] on input at bounding box center [158, 106] width 89 height 12
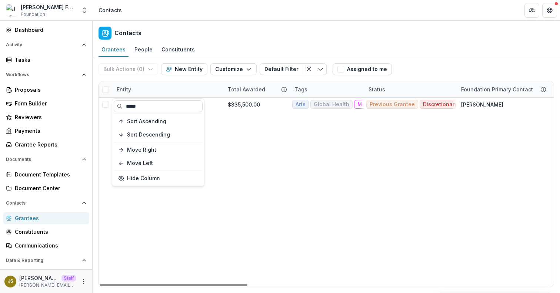
type input "*****"
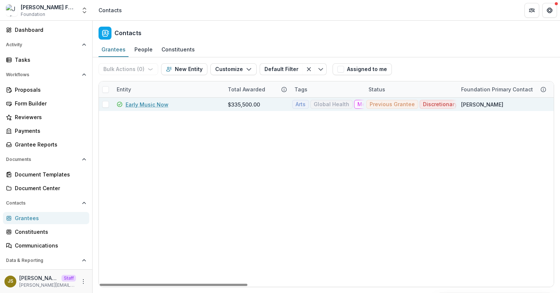
click at [159, 103] on link "Early Music Now" at bounding box center [146, 105] width 43 height 8
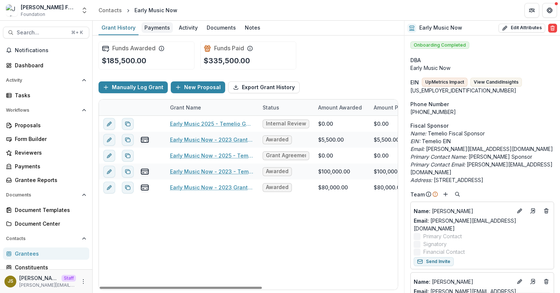
click at [157, 30] on div "Payments" at bounding box center [156, 27] width 31 height 11
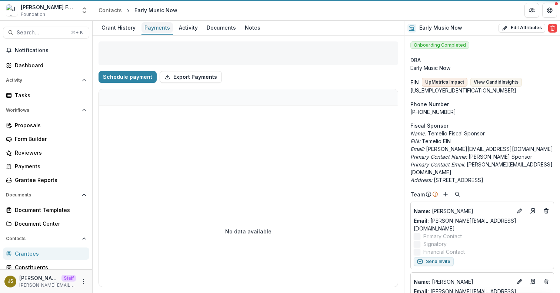
select select "**********"
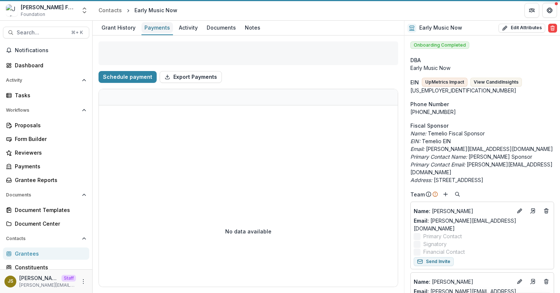
select select "**********"
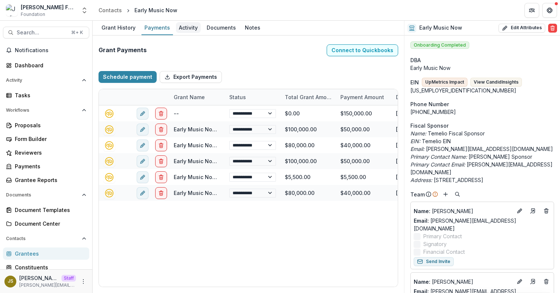
click at [185, 29] on div "Activity" at bounding box center [188, 27] width 25 height 11
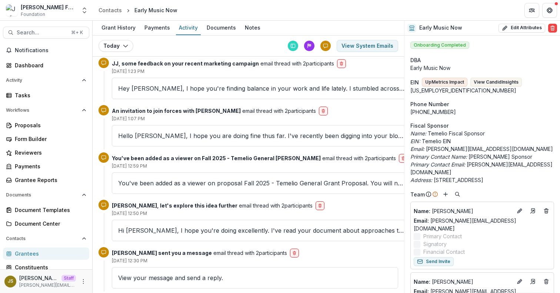
scroll to position [22, 0]
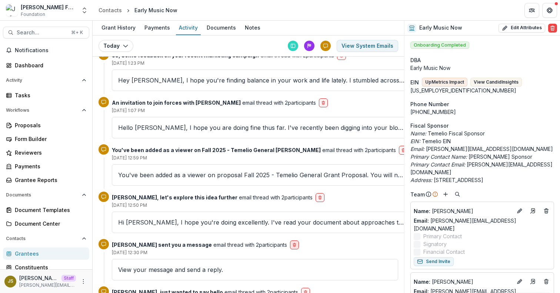
click at [292, 246] on icon "delete-button" at bounding box center [294, 245] width 4 height 4
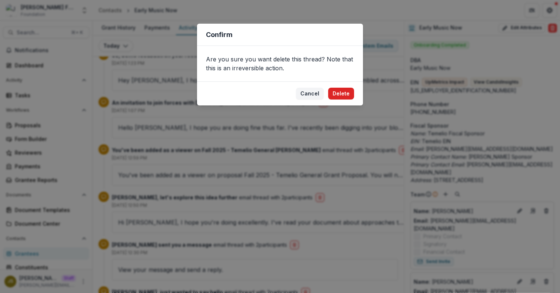
click at [344, 94] on button "Delete" at bounding box center [341, 94] width 26 height 12
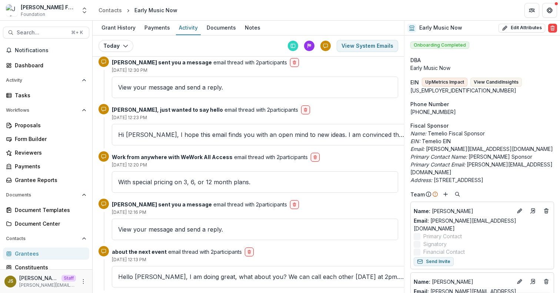
scroll to position [0, 0]
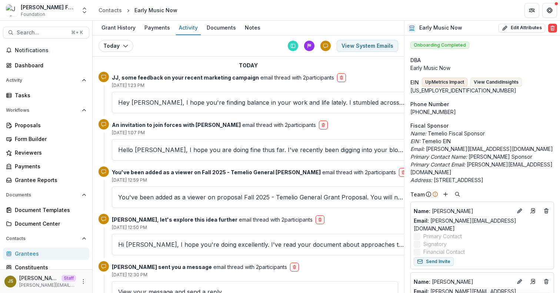
click at [325, 44] on icon at bounding box center [325, 45] width 5 height 5
click at [309, 44] on icon at bounding box center [309, 45] width 5 height 5
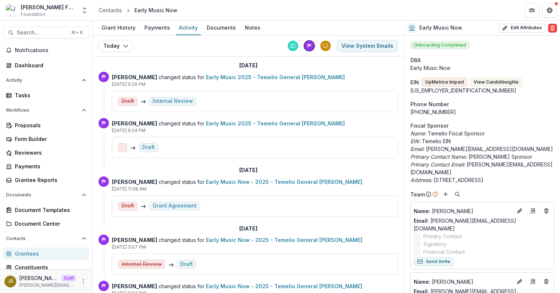
click at [294, 46] on icon at bounding box center [293, 46] width 4 height 4
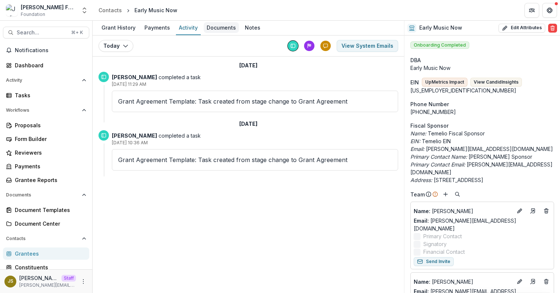
click at [218, 29] on div "Documents" at bounding box center [221, 27] width 35 height 11
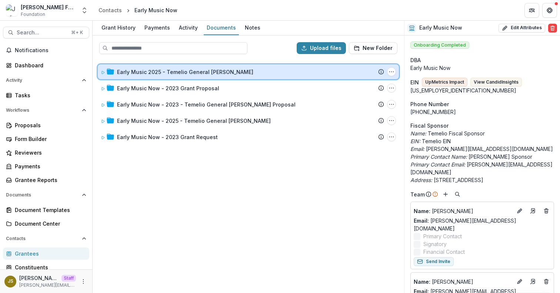
click at [203, 67] on div "Early Music 2025 - Temelio General [PERSON_NAME] Proposal Submission Temelio Pr…" at bounding box center [248, 71] width 301 height 15
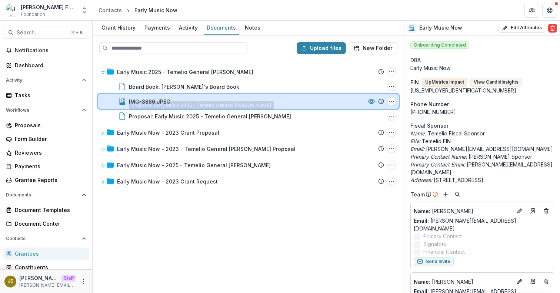
click at [190, 100] on div "IMG-3886.JPEG" at bounding box center [247, 102] width 236 height 8
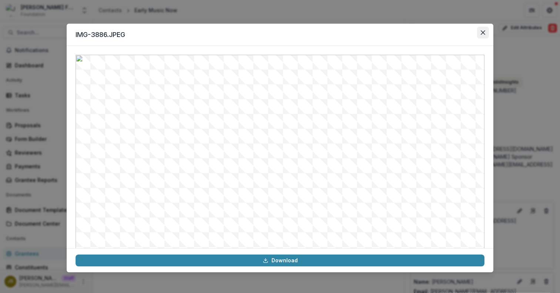
click at [484, 31] on icon "Close" at bounding box center [483, 32] width 4 height 4
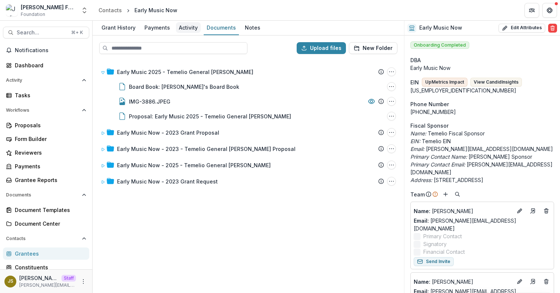
click at [187, 29] on div "Activity" at bounding box center [188, 27] width 25 height 11
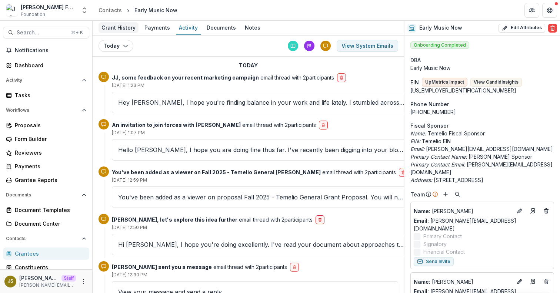
click at [117, 31] on div "Grant History" at bounding box center [118, 27] width 40 height 11
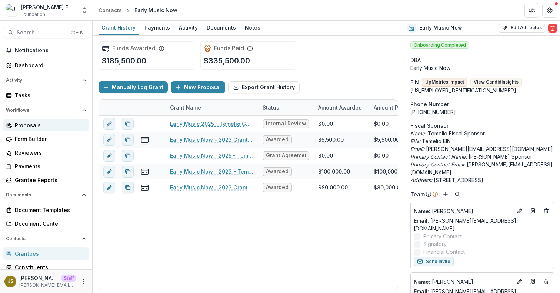
click at [58, 125] on div "Proposals" at bounding box center [49, 125] width 68 height 8
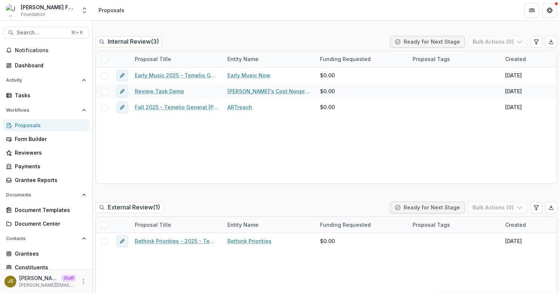
scroll to position [365, 0]
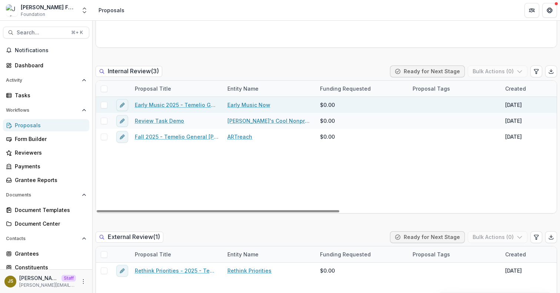
click at [170, 105] on link "Early Music 2025 - Temelio General [PERSON_NAME]" at bounding box center [177, 105] width 84 height 8
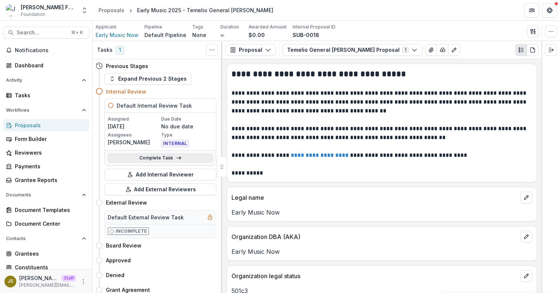
click at [183, 159] on link "Complete Task" at bounding box center [160, 158] width 105 height 9
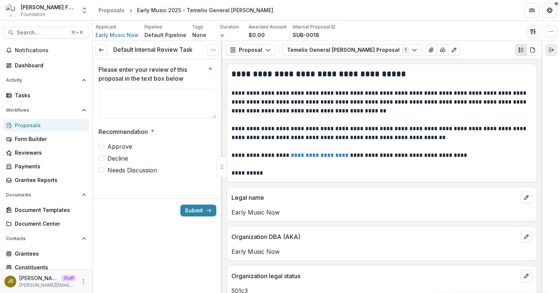
click at [550, 48] on icon "Expand right" at bounding box center [551, 50] width 6 height 6
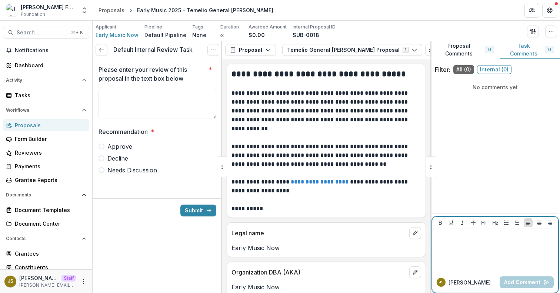
click at [466, 246] on div at bounding box center [495, 250] width 120 height 37
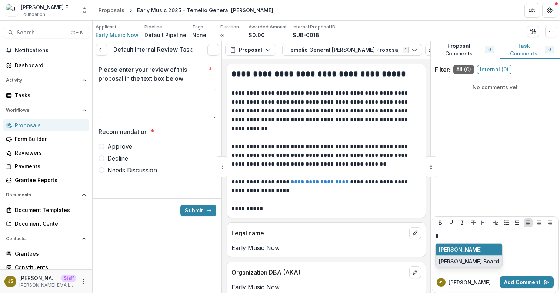
click at [458, 260] on button "[PERSON_NAME] Board" at bounding box center [468, 262] width 67 height 12
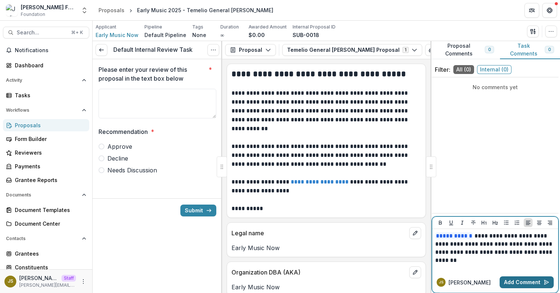
click at [518, 282] on button "Add Comment" at bounding box center [526, 283] width 54 height 12
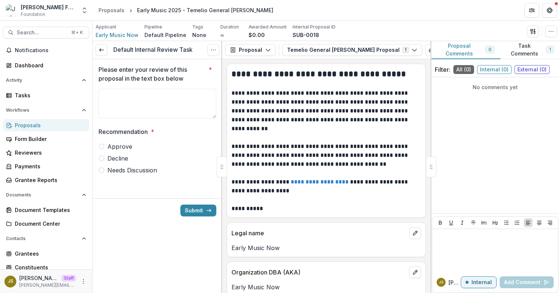
click at [465, 47] on button "Proposal Comments 0" at bounding box center [465, 50] width 70 height 18
click at [521, 50] on button "Task Comments 1" at bounding box center [530, 50] width 60 height 18
click at [461, 52] on button "Proposal Comments 0" at bounding box center [465, 50] width 70 height 18
click at [522, 50] on button "Task Comments 1" at bounding box center [530, 50] width 60 height 18
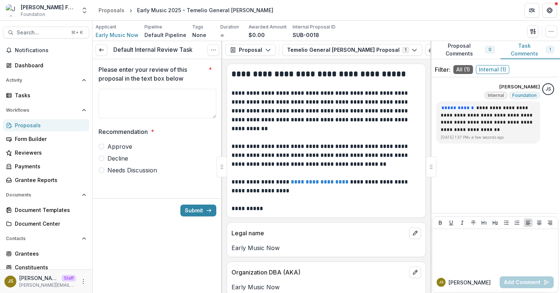
click at [477, 286] on div "JS [PERSON_NAME]" at bounding box center [466, 282] width 60 height 9
click at [463, 52] on button "Proposal Comments 0" at bounding box center [465, 50] width 70 height 18
click at [525, 47] on button "Task Comments 1" at bounding box center [530, 50] width 60 height 18
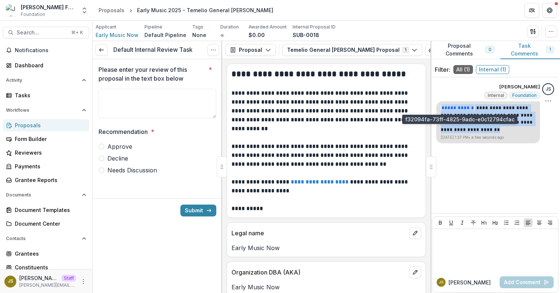
drag, startPoint x: 471, startPoint y: 131, endPoint x: 443, endPoint y: 107, distance: 37.3
click at [443, 107] on p "**********" at bounding box center [488, 118] width 95 height 29
click at [466, 132] on p "**********" at bounding box center [488, 118] width 95 height 29
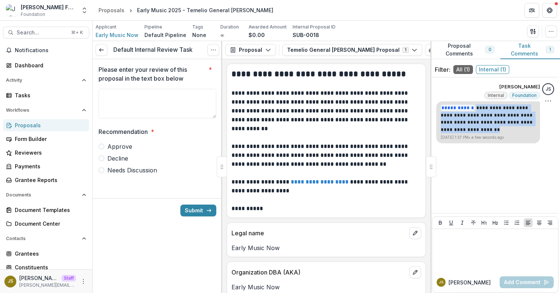
drag, startPoint x: 469, startPoint y: 131, endPoint x: 473, endPoint y: 107, distance: 24.9
click at [473, 107] on p "**********" at bounding box center [488, 118] width 95 height 29
click at [463, 45] on button "Proposal Comments 0" at bounding box center [465, 50] width 70 height 18
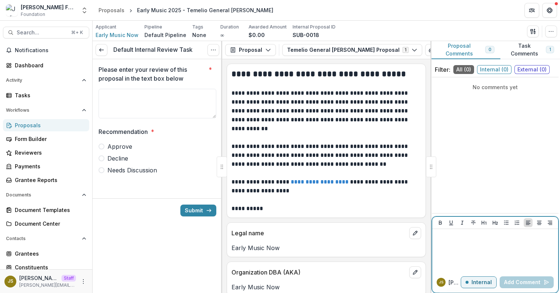
click at [465, 242] on div at bounding box center [495, 250] width 120 height 37
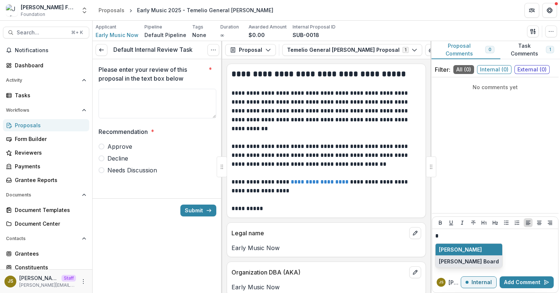
click at [462, 265] on button "[PERSON_NAME] Board" at bounding box center [468, 262] width 67 height 12
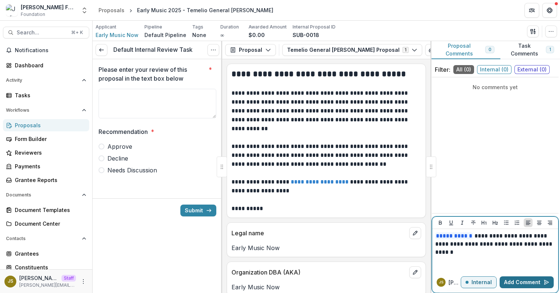
click at [536, 282] on button "Add Comment" at bounding box center [526, 283] width 54 height 12
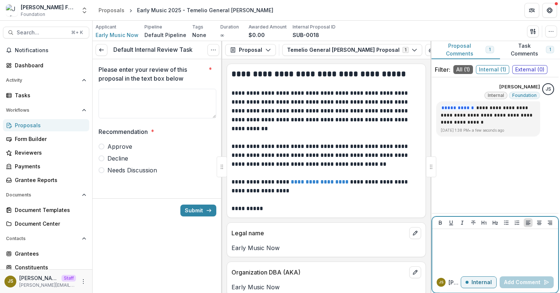
click at [472, 284] on button "Internal" at bounding box center [479, 283] width 36 height 12
click at [472, 284] on p "External" at bounding box center [480, 283] width 21 height 6
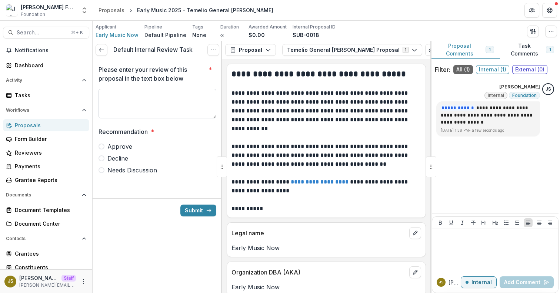
click at [147, 105] on textarea "Please enter your review of this proposal in the text box below *" at bounding box center [157, 104] width 118 height 30
click at [46, 124] on div "Proposals" at bounding box center [49, 125] width 68 height 8
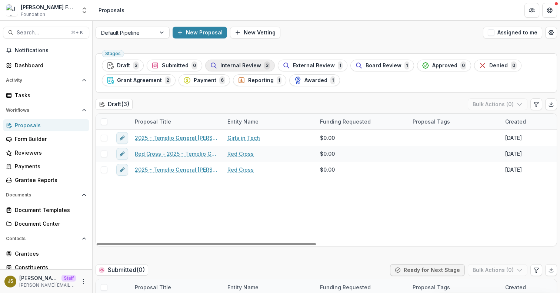
click at [247, 65] on span "Internal Review" at bounding box center [240, 66] width 41 height 6
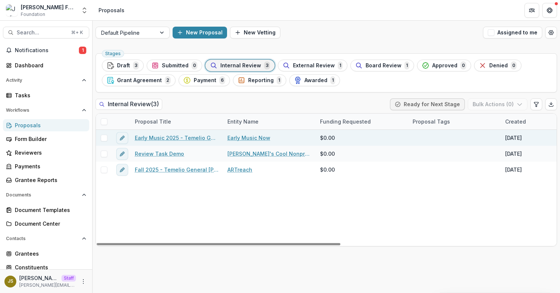
click at [174, 138] on link "Early Music 2025 - Temelio General [PERSON_NAME]" at bounding box center [177, 138] width 84 height 8
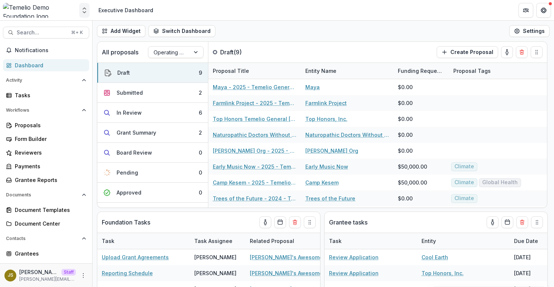
click at [81, 13] on icon "Open entity switcher" at bounding box center [84, 10] width 7 height 7
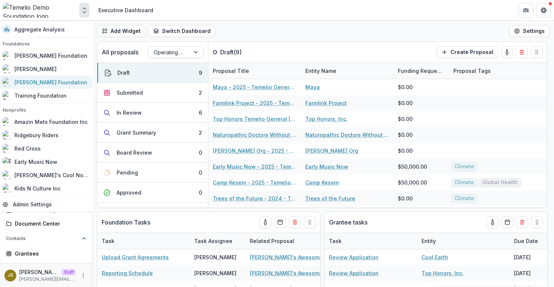
click at [45, 80] on div "[PERSON_NAME] Foundation" at bounding box center [50, 82] width 73 height 8
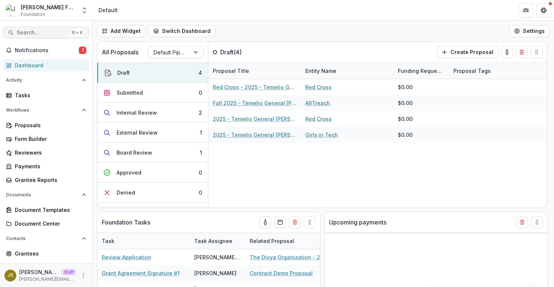
select select "**********"
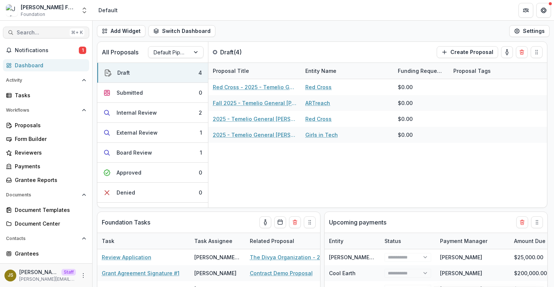
click at [39, 32] on span "Search..." at bounding box center [42, 33] width 50 height 6
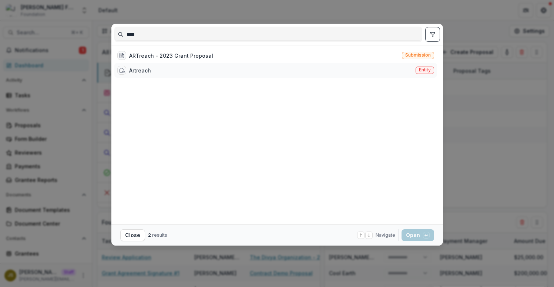
type input "****"
click at [143, 71] on div "Artreach" at bounding box center [140, 71] width 22 height 8
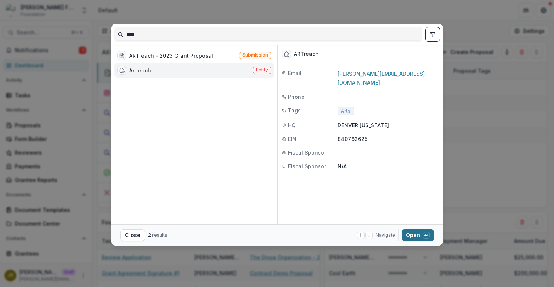
click at [422, 234] on button "Open with enter key" at bounding box center [418, 236] width 33 height 12
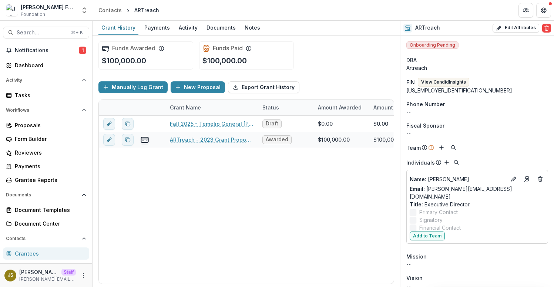
click at [440, 44] on span "Onboarding Pending" at bounding box center [432, 44] width 52 height 7
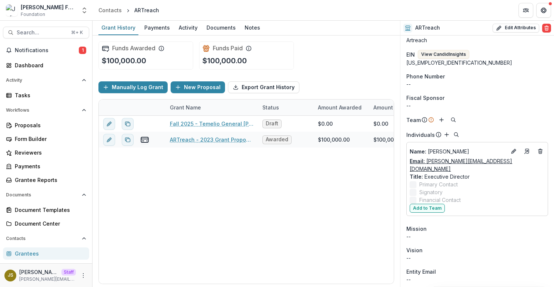
scroll to position [30, 0]
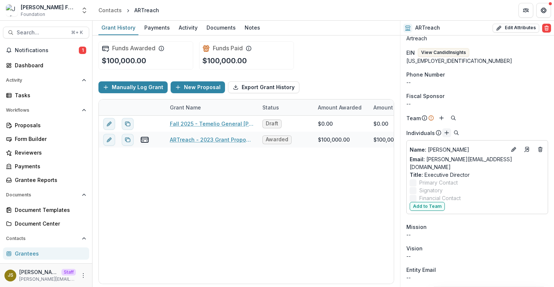
click at [447, 133] on icon "Add" at bounding box center [447, 133] width 6 height 6
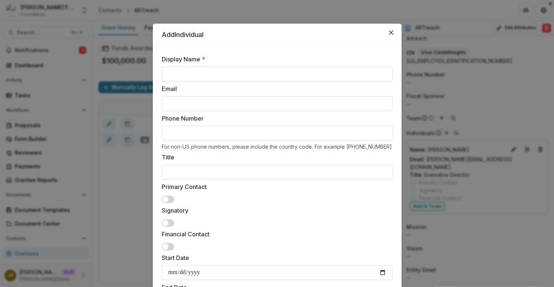
click at [211, 74] on input "Display Name *" at bounding box center [277, 74] width 231 height 15
type input "**********"
click at [183, 106] on input "Email" at bounding box center [277, 103] width 231 height 15
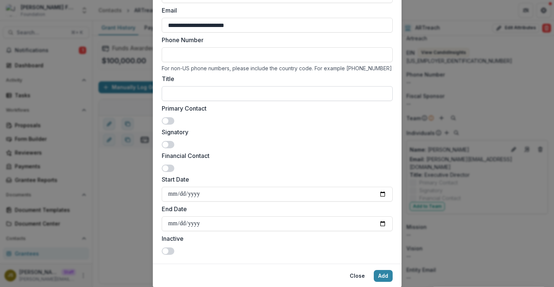
scroll to position [69, 0]
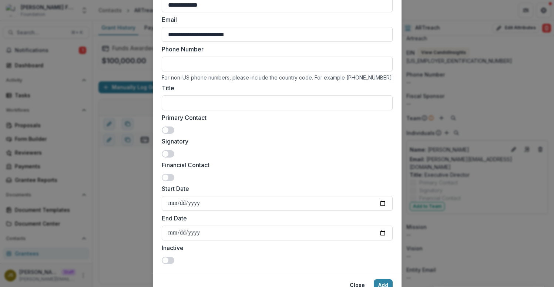
type input "**********"
click at [164, 154] on span at bounding box center [166, 154] width 6 height 6
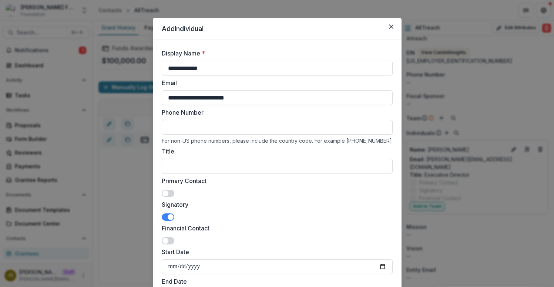
scroll to position [0, 0]
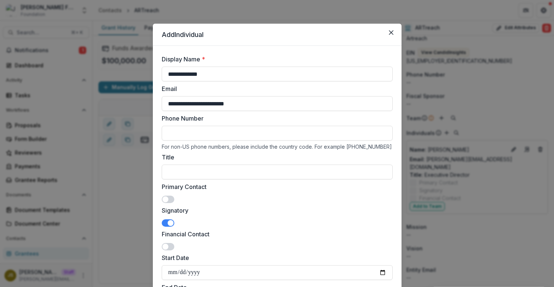
click at [165, 197] on span at bounding box center [166, 200] width 6 height 6
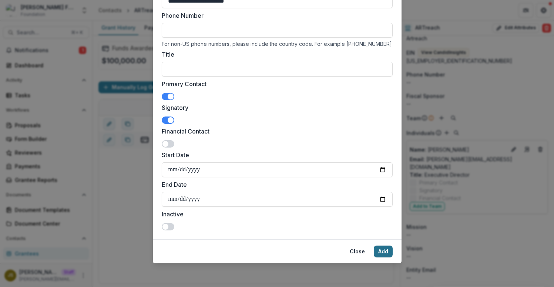
click at [382, 252] on button "Add" at bounding box center [383, 252] width 19 height 12
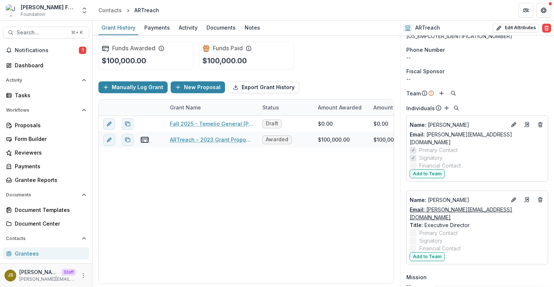
scroll to position [55, 0]
click at [511, 196] on icon "Edit" at bounding box center [514, 199] width 6 height 6
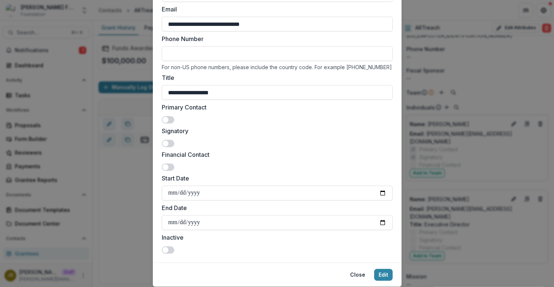
scroll to position [93, 0]
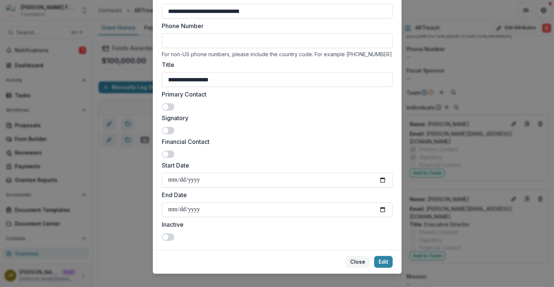
click at [357, 259] on button "Close" at bounding box center [358, 262] width 24 height 12
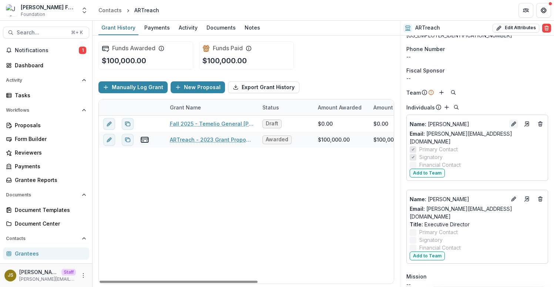
click at [511, 120] on button "Edit" at bounding box center [513, 124] width 9 height 9
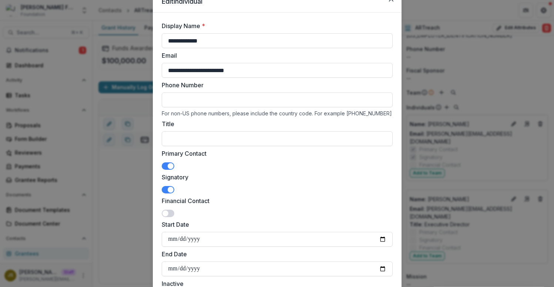
scroll to position [0, 0]
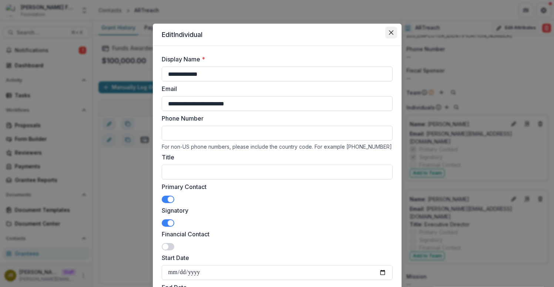
click at [390, 37] on button "Close" at bounding box center [391, 33] width 12 height 12
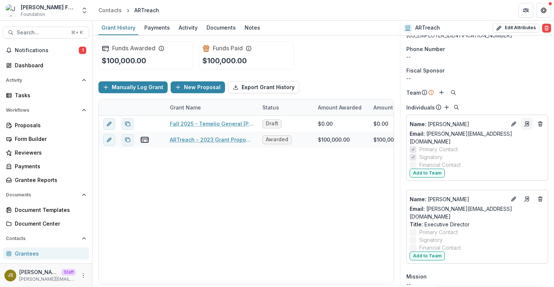
click at [526, 123] on polyline "Go to contact" at bounding box center [526, 123] width 1 height 1
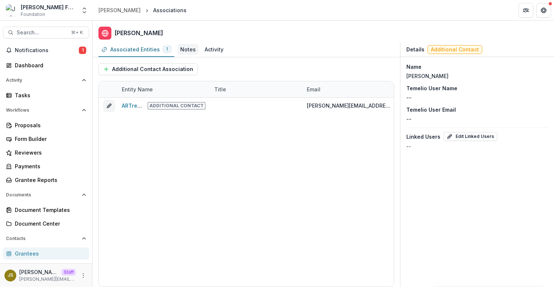
click at [180, 55] on link "Notes" at bounding box center [187, 50] width 21 height 14
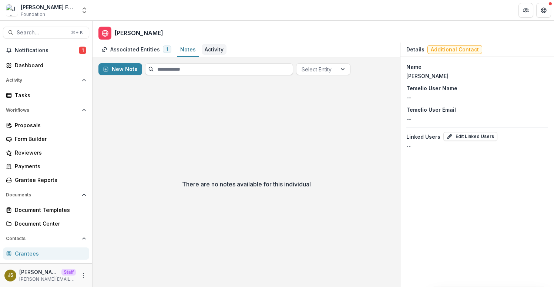
click at [214, 55] on link "Activity" at bounding box center [214, 50] width 25 height 14
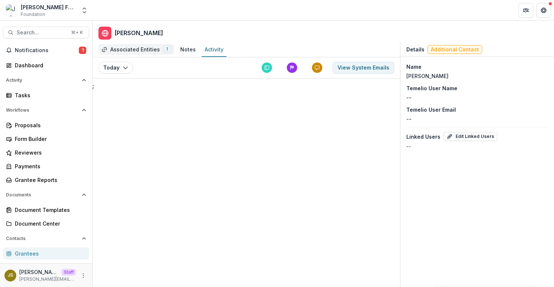
click at [155, 50] on div "Associated Entities" at bounding box center [135, 50] width 50 height 8
